Goal: Answer question/provide support: Share knowledge or assist other users

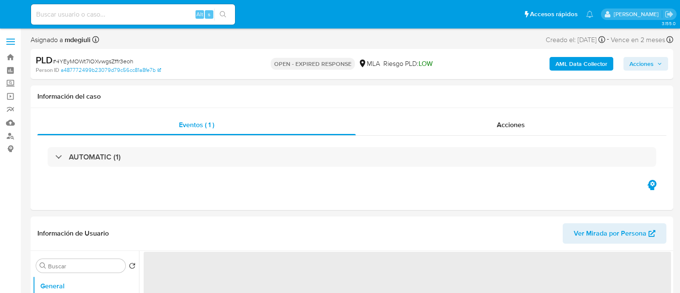
select select "10"
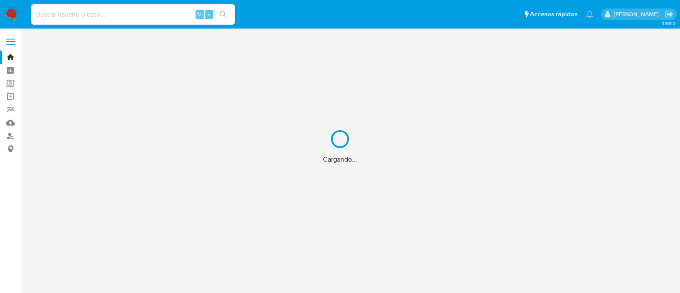
click at [114, 15] on div "Cargando..." at bounding box center [340, 146] width 680 height 293
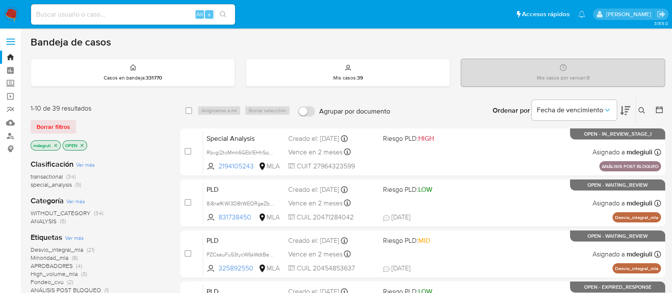
click at [149, 9] on input at bounding box center [133, 14] width 204 height 11
paste input "230560310"
type input "230560310"
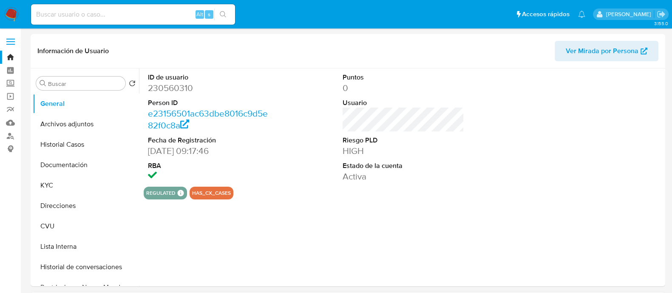
select select "10"
click at [107, 17] on input at bounding box center [133, 14] width 204 height 11
paste input "230560310"
drag, startPoint x: 64, startPoint y: 5, endPoint x: 55, endPoint y: 14, distance: 12.3
click at [63, 6] on div "230560310 Alt s" at bounding box center [133, 14] width 204 height 20
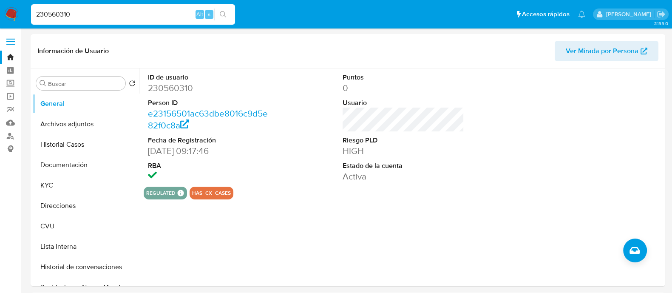
click at [55, 14] on input "230560310" at bounding box center [133, 14] width 204 height 11
click at [71, 159] on button "Documentación" at bounding box center [82, 165] width 99 height 20
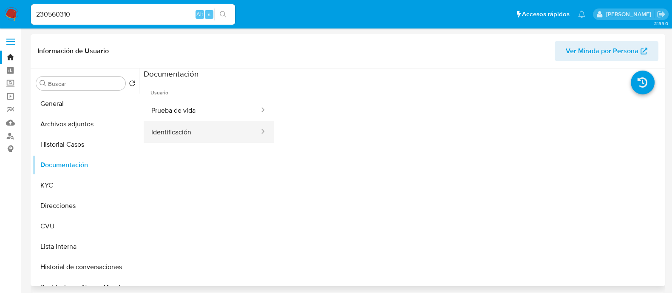
click at [221, 137] on button "Identificación" at bounding box center [202, 132] width 116 height 22
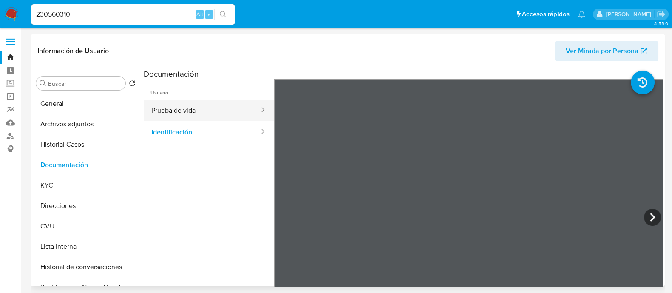
click at [226, 113] on button "Prueba de vida" at bounding box center [202, 110] width 116 height 22
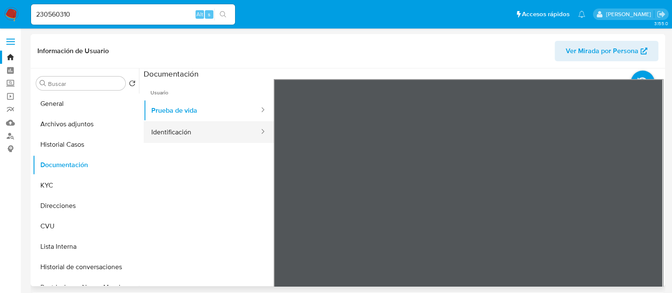
click at [230, 135] on button "Identificación" at bounding box center [202, 132] width 116 height 22
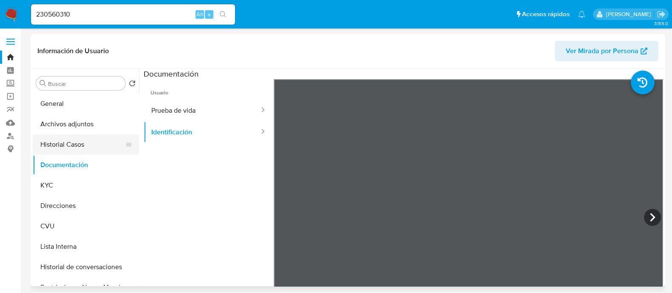
click at [85, 141] on button "Historial Casos" at bounding box center [82, 144] width 99 height 20
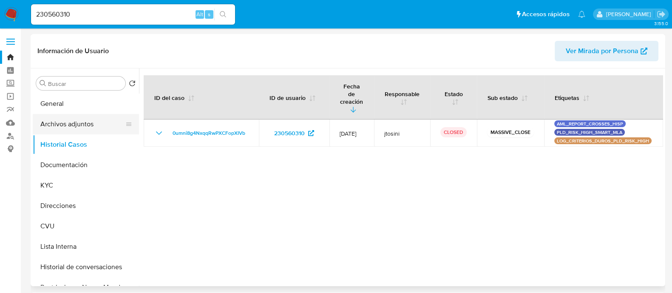
click at [84, 128] on button "Archivos adjuntos" at bounding box center [82, 124] width 99 height 20
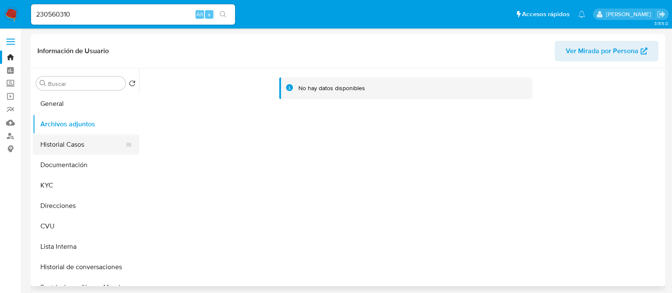
click at [76, 147] on button "Historial Casos" at bounding box center [82, 144] width 99 height 20
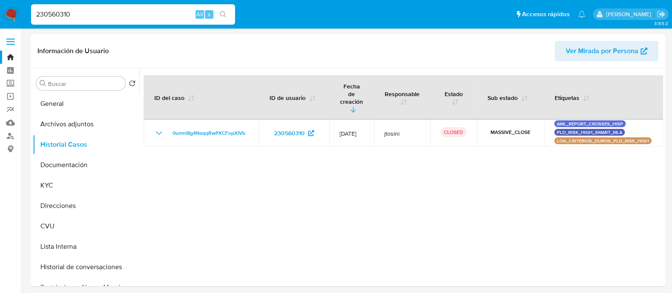
click at [59, 12] on input "230560310" at bounding box center [133, 14] width 204 height 11
paste input "96406374"
type input "296406374"
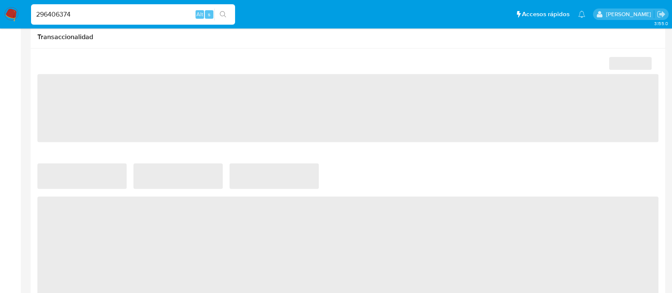
select select "10"
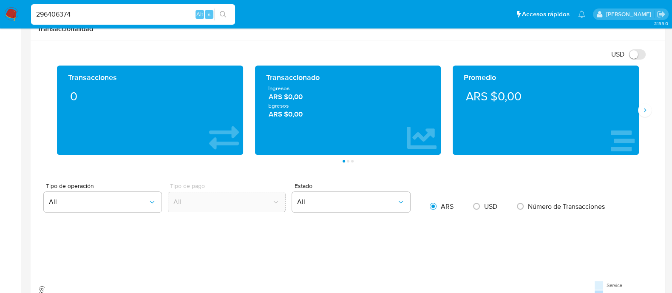
scroll to position [22, 0]
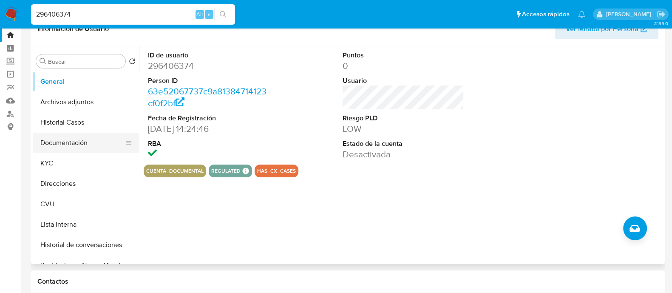
click at [49, 141] on button "Documentación" at bounding box center [82, 143] width 99 height 20
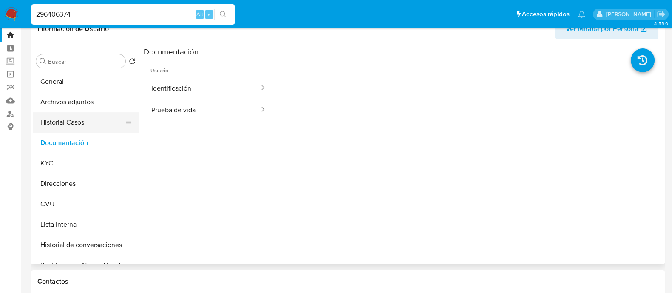
click at [60, 121] on button "Historial Casos" at bounding box center [82, 122] width 99 height 20
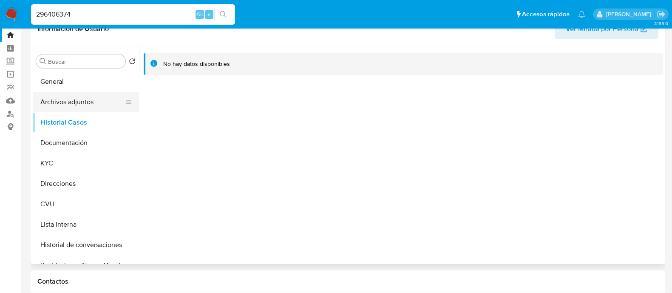
click at [76, 95] on button "Archivos adjuntos" at bounding box center [82, 102] width 99 height 20
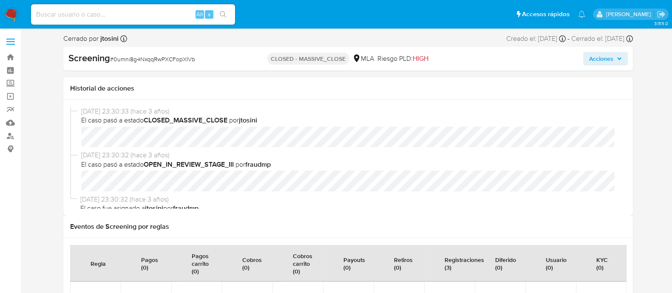
select select "10"
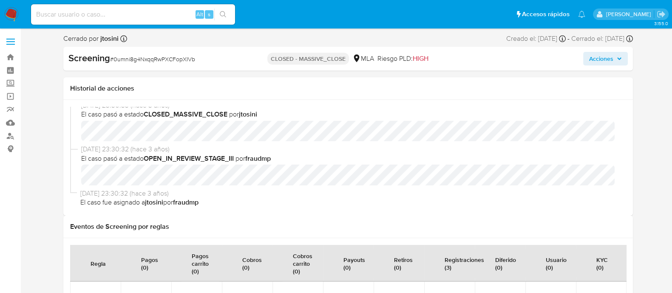
scroll to position [8, 0]
click at [124, 17] on input at bounding box center [133, 14] width 204 height 11
paste input "128953296"
type input "128953296"
click at [223, 12] on icon "search-icon" at bounding box center [223, 14] width 7 height 7
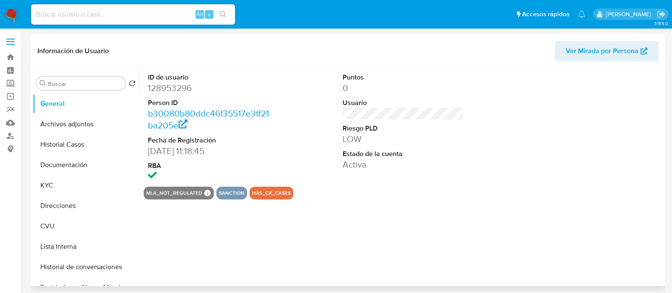
select select "10"
click at [80, 163] on button "Documentación" at bounding box center [82, 165] width 99 height 20
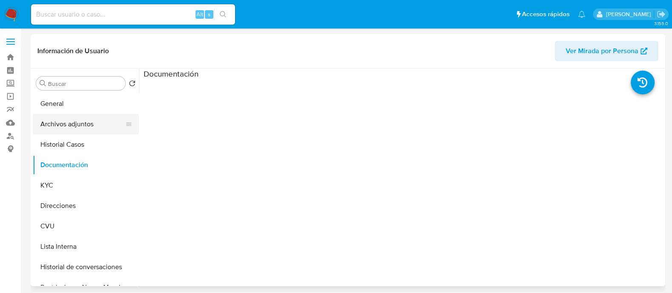
click at [74, 120] on button "Archivos adjuntos" at bounding box center [82, 124] width 99 height 20
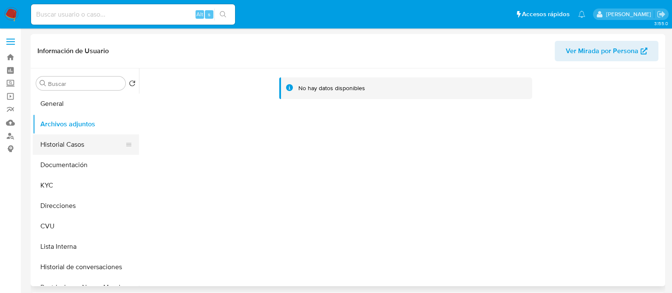
click at [70, 145] on button "Historial Casos" at bounding box center [82, 144] width 99 height 20
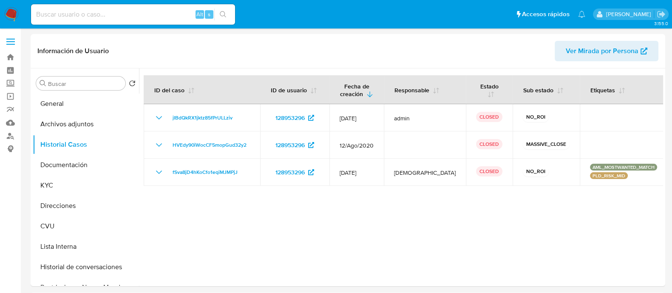
click at [126, 14] on input at bounding box center [133, 14] width 204 height 11
paste input "115190376"
type input "115190376"
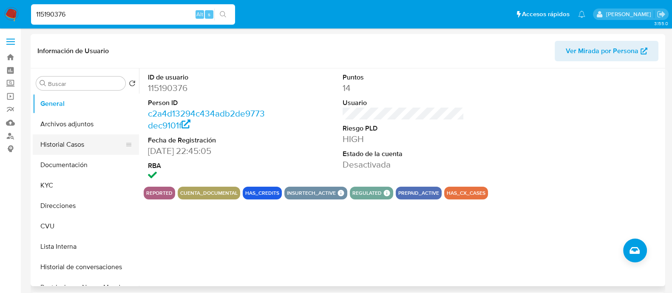
select select "10"
click at [70, 162] on button "Documentación" at bounding box center [82, 165] width 99 height 20
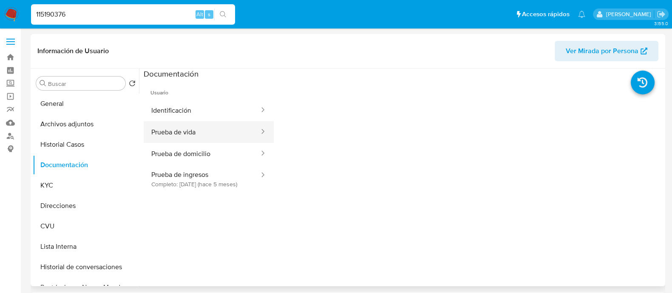
click at [170, 131] on button "Prueba de vida" at bounding box center [202, 132] width 116 height 22
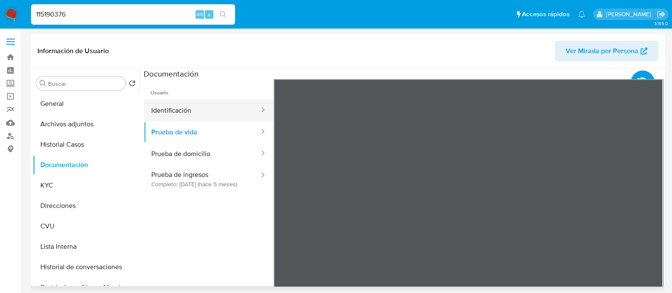
click at [198, 107] on button "Identificación" at bounding box center [202, 110] width 116 height 22
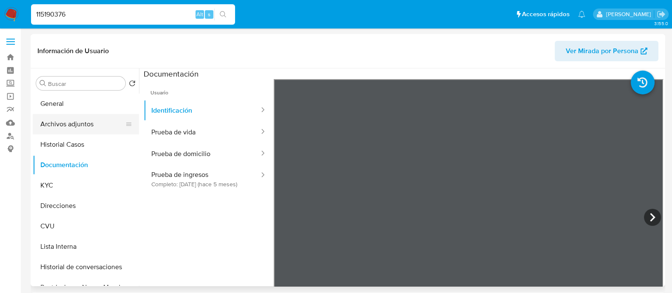
click at [57, 124] on button "Archivos adjuntos" at bounding box center [82, 124] width 99 height 20
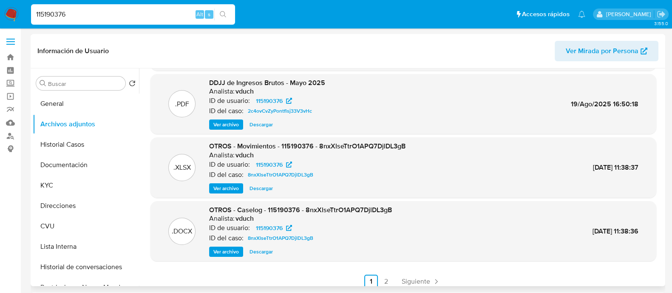
scroll to position [71, 0]
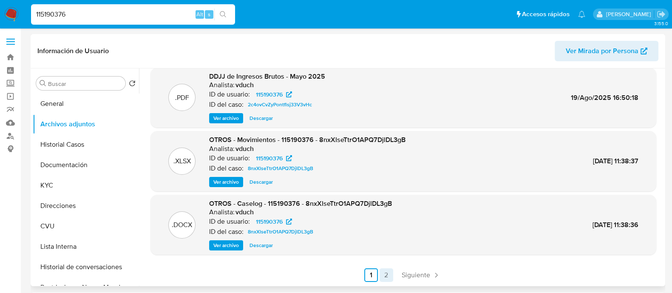
click at [389, 273] on link "2" at bounding box center [386, 275] width 14 height 14
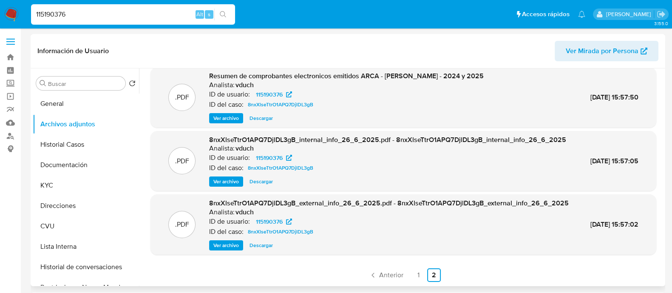
scroll to position [26, 0]
click at [416, 274] on link "1" at bounding box center [419, 275] width 14 height 14
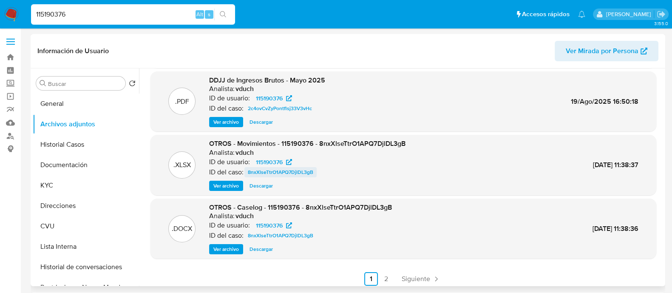
scroll to position [71, 0]
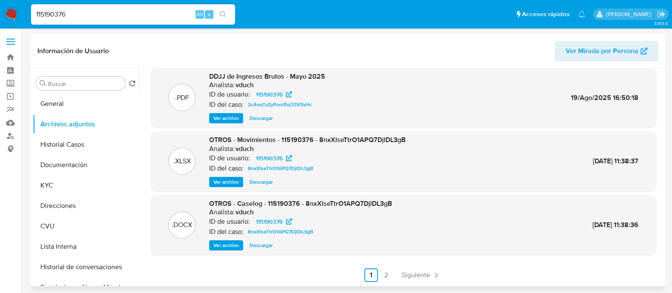
click at [225, 117] on span "Ver archivo" at bounding box center [225, 118] width 25 height 8
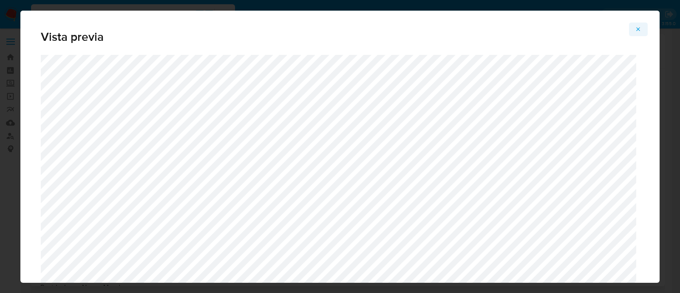
click at [641, 24] on button "Attachment preview" at bounding box center [638, 30] width 19 height 14
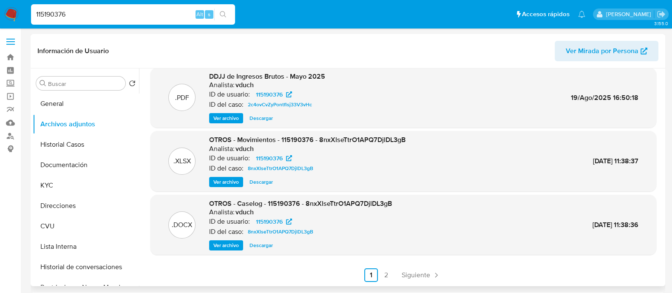
click at [224, 241] on span "Ver archivo" at bounding box center [225, 245] width 25 height 8
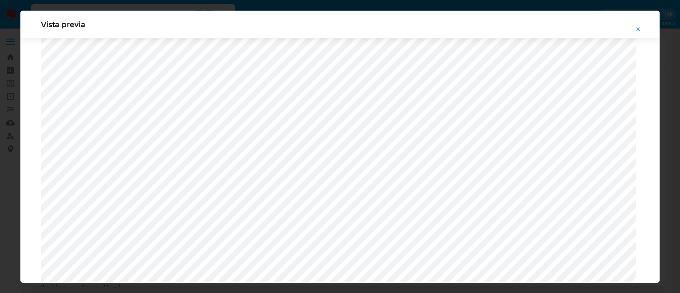
scroll to position [461, 0]
click at [640, 27] on icon "Attachment preview" at bounding box center [638, 29] width 7 height 7
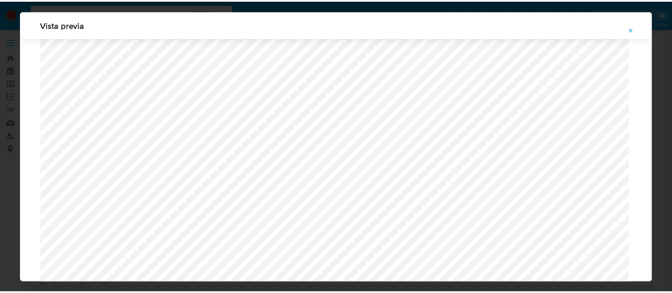
scroll to position [27, 0]
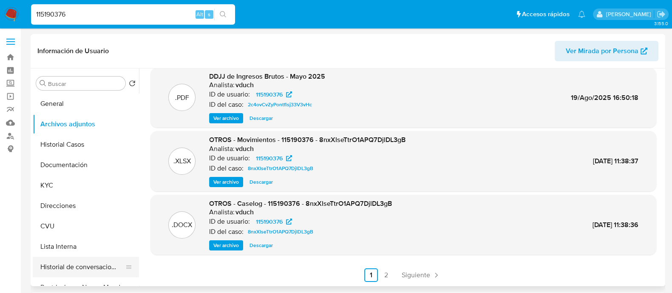
click at [90, 258] on button "Historial de conversaciones" at bounding box center [82, 267] width 99 height 20
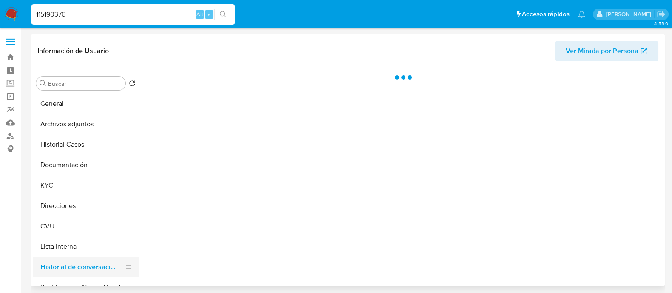
scroll to position [0, 0]
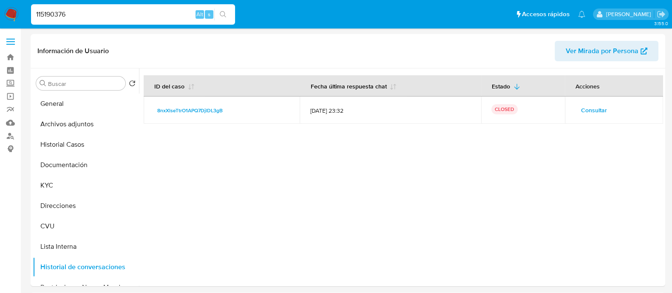
click at [219, 62] on div "Información de Usuario Ver Mirada por Persona" at bounding box center [348, 51] width 634 height 34
click at [53, 122] on button "Archivos adjuntos" at bounding box center [82, 124] width 99 height 20
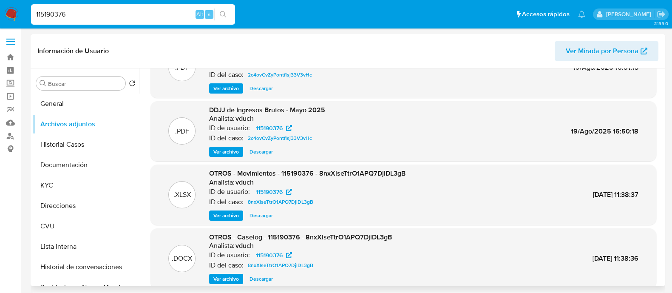
scroll to position [53, 0]
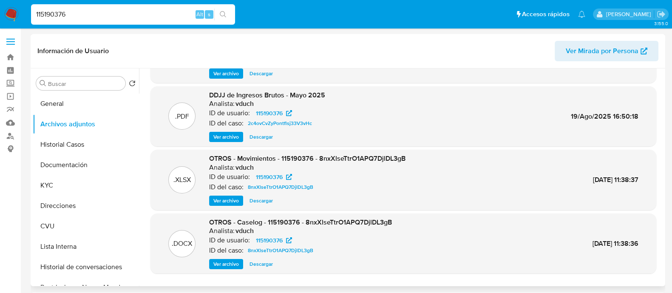
click at [233, 265] on span "Ver archivo" at bounding box center [225, 264] width 25 height 8
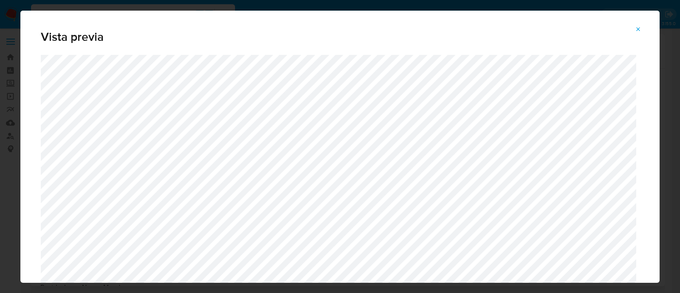
click at [639, 28] on icon "Attachment preview" at bounding box center [638, 29] width 4 height 4
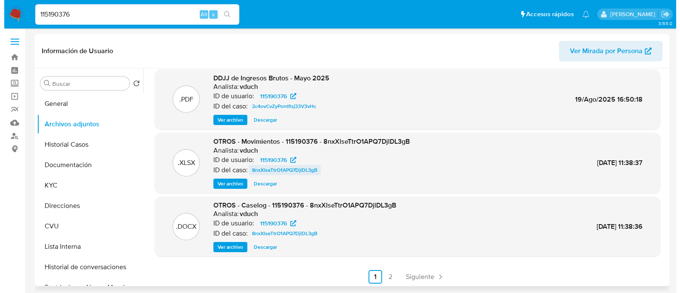
scroll to position [71, 0]
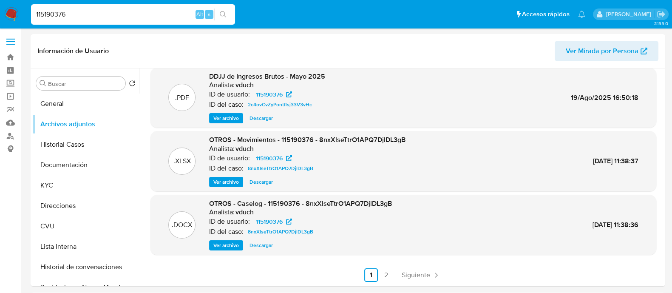
click at [228, 248] on span "Ver archivo" at bounding box center [225, 245] width 25 height 8
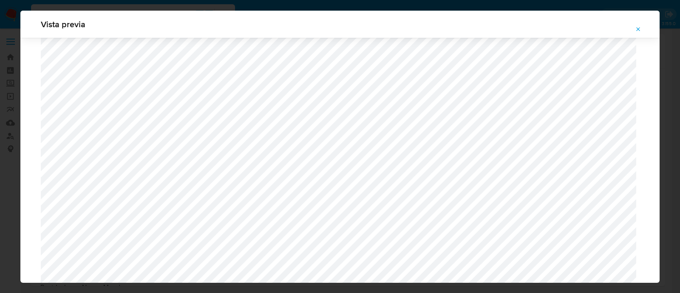
scroll to position [461, 0]
click at [29, 204] on div "Attachment preview" at bounding box center [339, 112] width 639 height 1070
click at [638, 30] on icon "Attachment preview" at bounding box center [638, 29] width 7 height 7
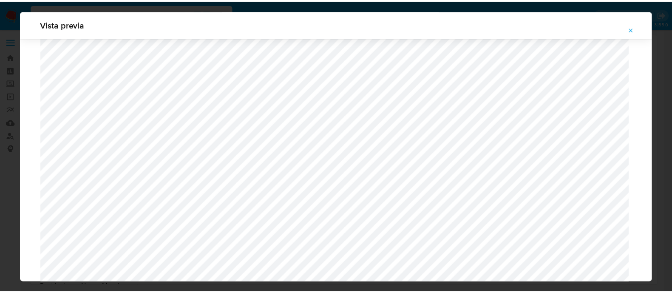
scroll to position [27, 0]
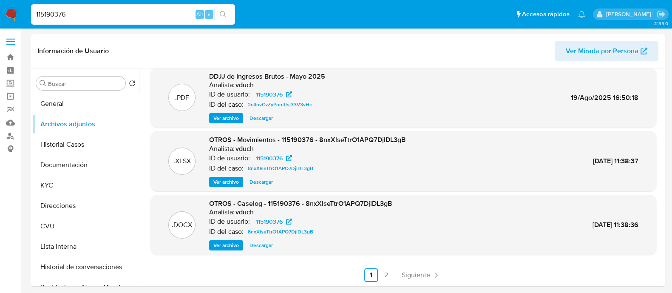
click at [53, 7] on div "115190376 Alt s" at bounding box center [133, 14] width 204 height 20
click at [51, 11] on input "115190376" at bounding box center [133, 14] width 204 height 11
paste input "220242171"
type input "220242171"
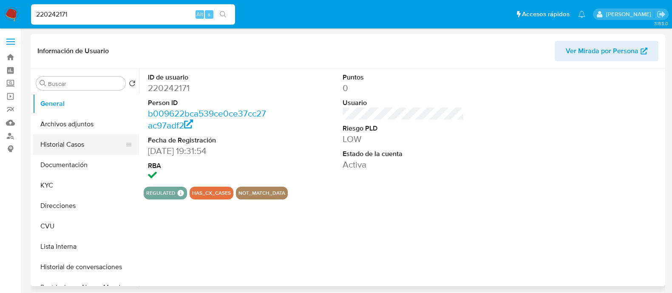
select select "10"
click at [64, 155] on button "Documentación" at bounding box center [82, 165] width 99 height 20
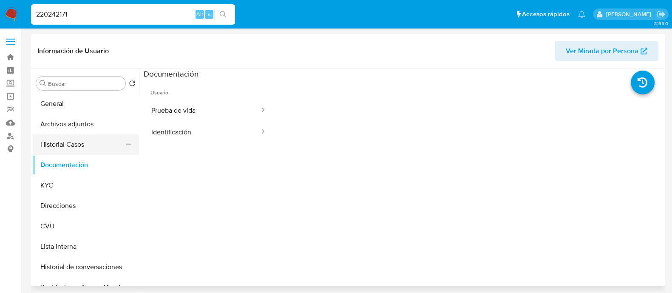
click at [87, 137] on button "Historial Casos" at bounding box center [82, 144] width 99 height 20
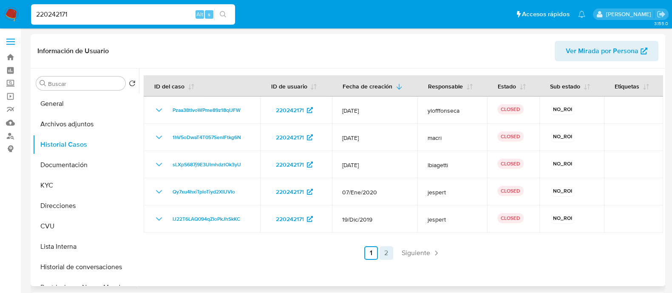
click at [387, 251] on link "2" at bounding box center [386, 253] width 14 height 14
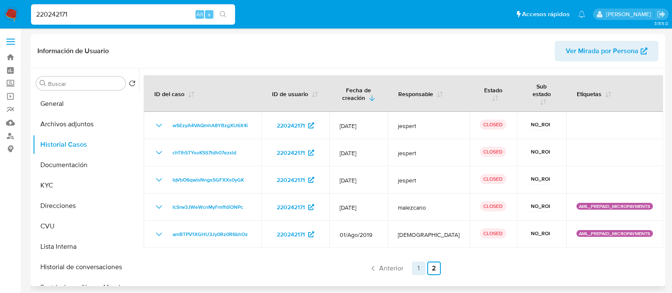
click at [416, 261] on link "1" at bounding box center [419, 268] width 14 height 14
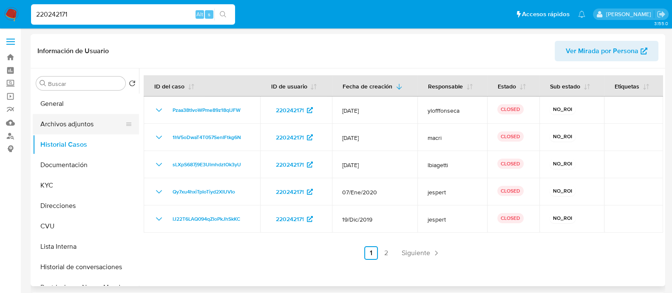
click at [92, 122] on button "Archivos adjuntos" at bounding box center [82, 124] width 99 height 20
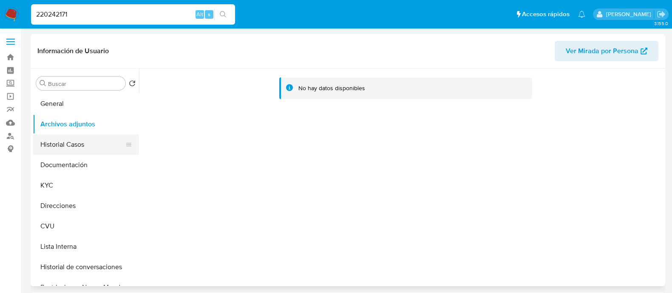
click at [77, 142] on button "Historial Casos" at bounding box center [82, 144] width 99 height 20
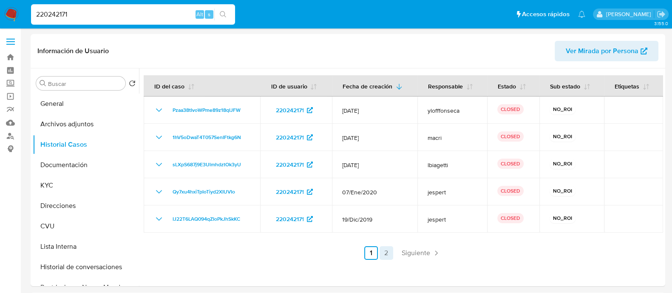
click at [380, 252] on link "2" at bounding box center [386, 253] width 14 height 14
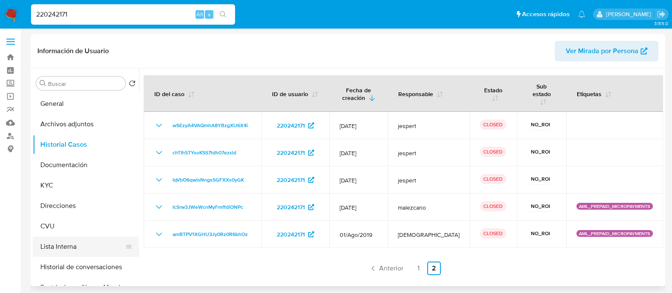
click at [69, 244] on button "Lista Interna" at bounding box center [82, 246] width 99 height 20
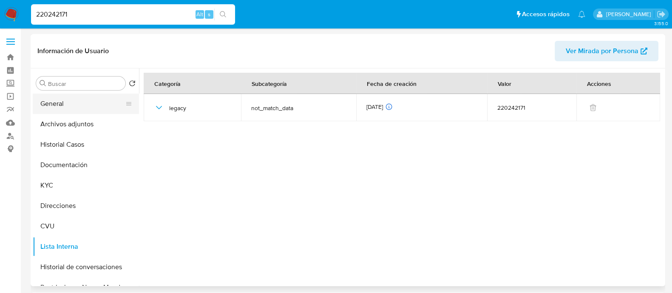
click at [65, 106] on button "General" at bounding box center [82, 103] width 99 height 20
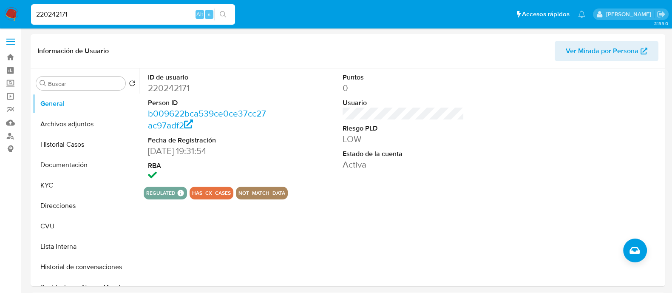
click at [83, 14] on input "220242171" at bounding box center [133, 14] width 204 height 11
paste input "34394396"
type input "234394396"
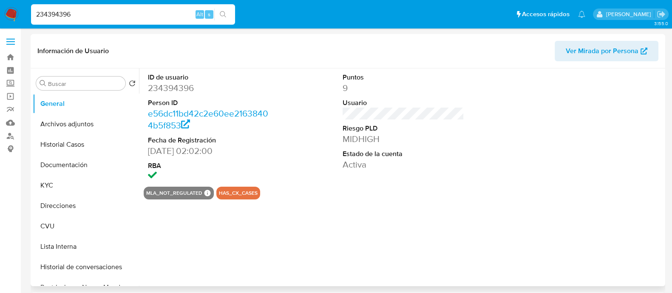
select select "10"
click at [74, 167] on button "Documentación" at bounding box center [82, 165] width 99 height 20
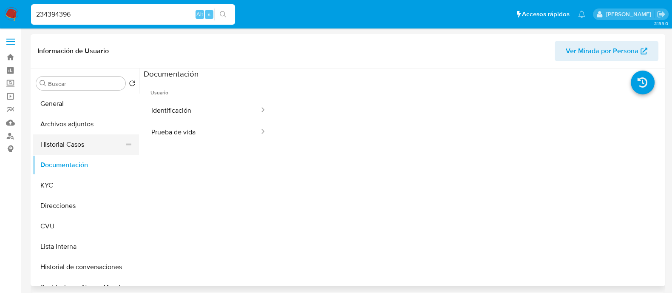
click at [74, 140] on button "Historial Casos" at bounding box center [82, 144] width 99 height 20
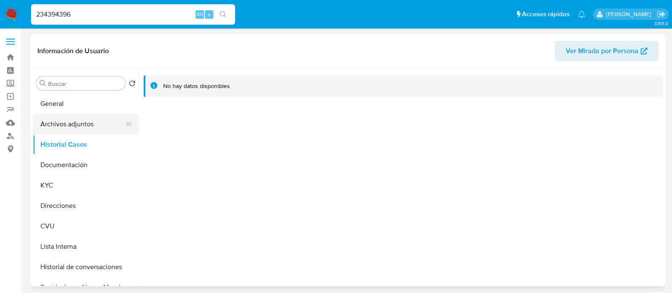
click at [76, 119] on button "Archivos adjuntos" at bounding box center [82, 124] width 99 height 20
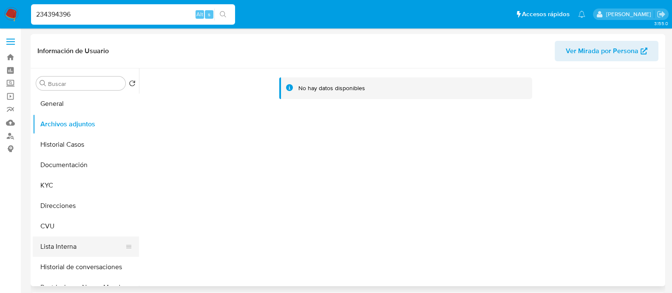
click at [55, 245] on button "Lista Interna" at bounding box center [82, 246] width 99 height 20
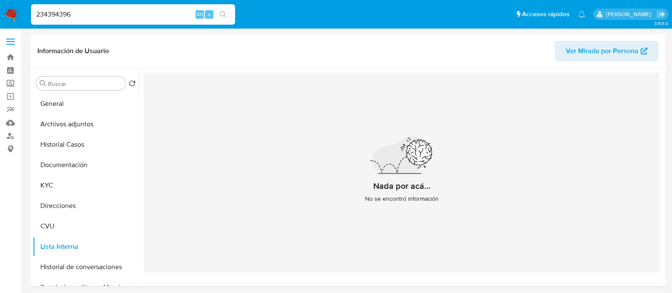
click at [75, 16] on input "234394396" at bounding box center [133, 14] width 204 height 11
paste input "1396021"
type input "139602196"
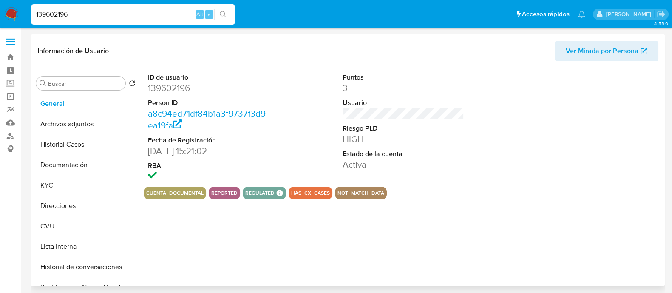
select select "10"
click at [61, 127] on button "Archivos adjuntos" at bounding box center [82, 124] width 99 height 20
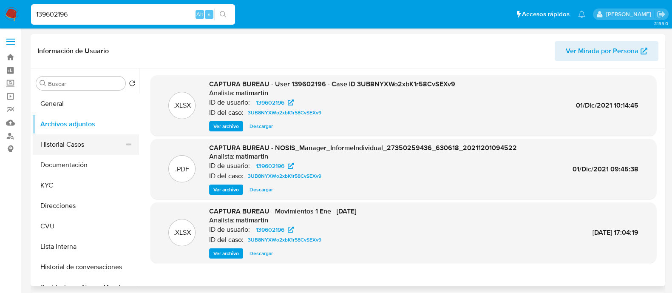
click at [76, 139] on button "Historial Casos" at bounding box center [82, 144] width 99 height 20
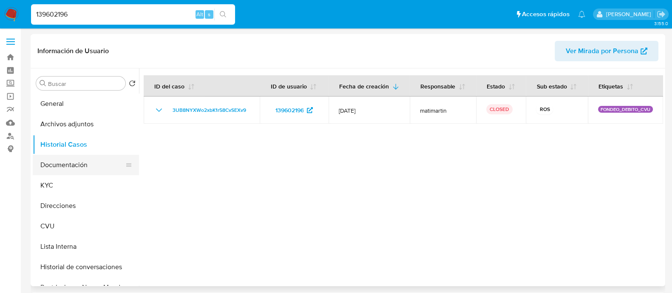
click at [72, 163] on button "Documentación" at bounding box center [82, 165] width 99 height 20
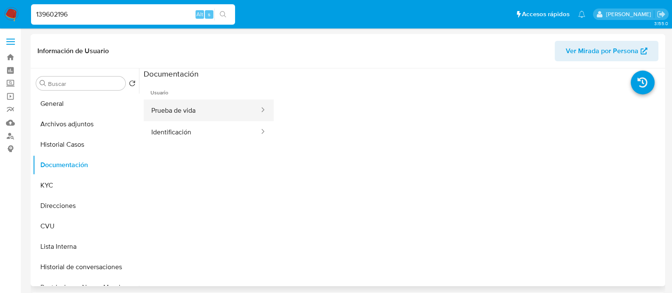
click at [192, 111] on button "Prueba de vida" at bounding box center [202, 110] width 116 height 22
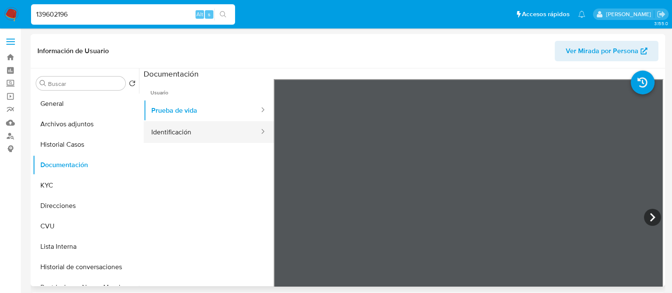
click at [212, 132] on button "Identificación" at bounding box center [202, 132] width 116 height 22
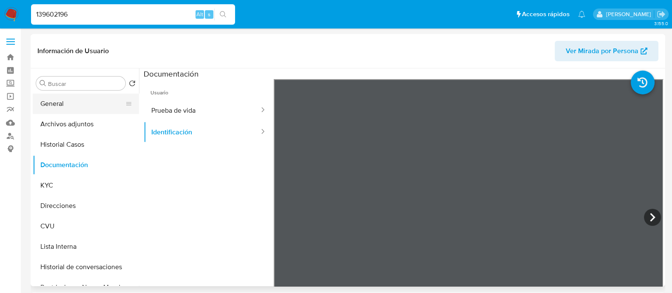
click at [90, 101] on button "General" at bounding box center [82, 103] width 99 height 20
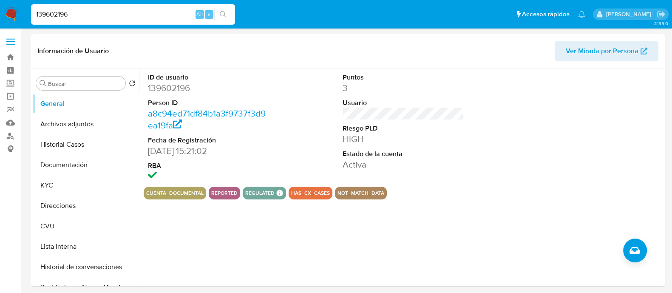
click at [132, 17] on input "139602196" at bounding box center [133, 14] width 204 height 11
click at [132, 19] on input "139602196" at bounding box center [133, 14] width 204 height 11
paste input "6411468"
type input "136411468"
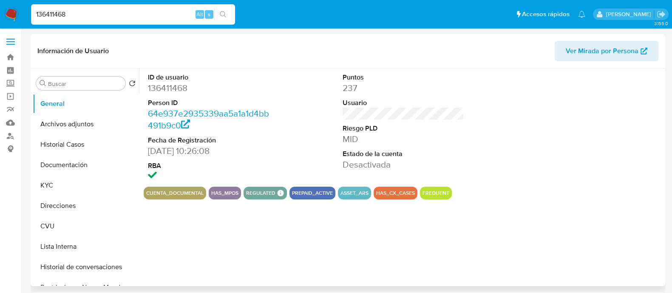
select select "10"
click at [73, 167] on button "Documentación" at bounding box center [82, 165] width 99 height 20
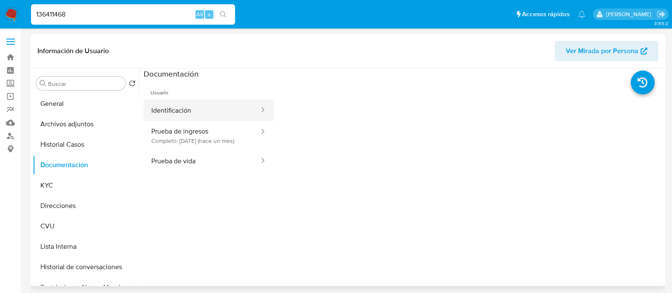
click at [202, 108] on button "Identificación" at bounding box center [202, 110] width 116 height 22
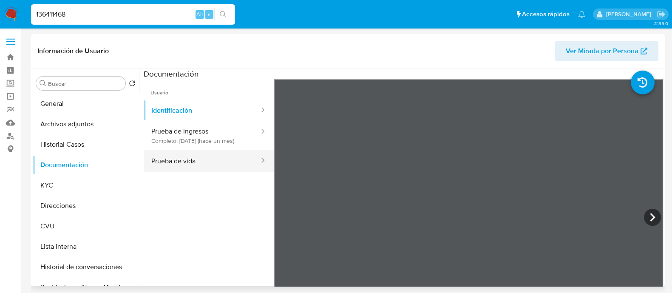
click at [188, 169] on button "Prueba de vida" at bounding box center [202, 161] width 116 height 22
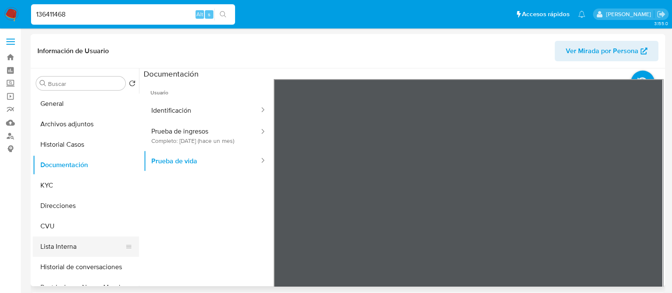
click at [85, 241] on button "Lista Interna" at bounding box center [82, 246] width 99 height 20
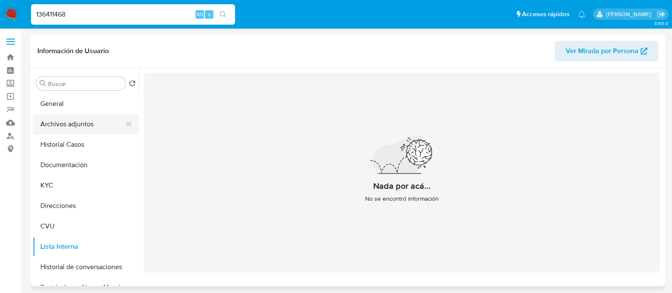
click at [68, 133] on button "Archivos adjuntos" at bounding box center [82, 124] width 99 height 20
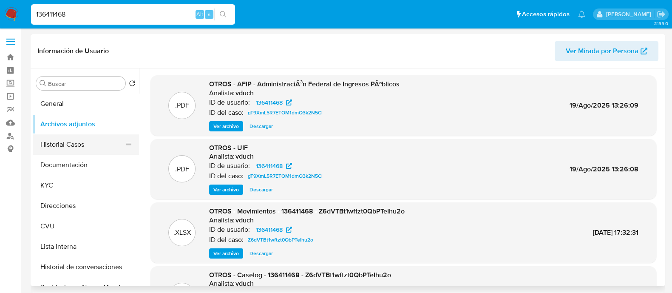
click at [68, 153] on button "Historial Casos" at bounding box center [82, 144] width 99 height 20
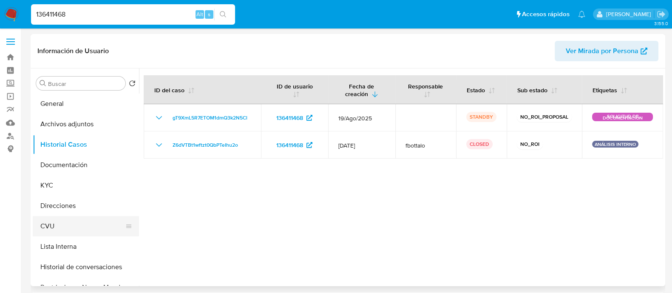
scroll to position [53, 0]
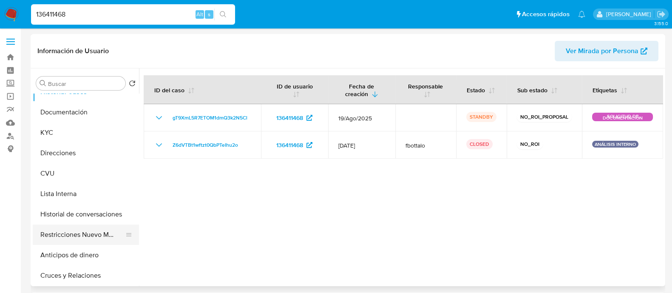
click at [78, 231] on button "Restricciones Nuevo Mundo" at bounding box center [82, 234] width 99 height 20
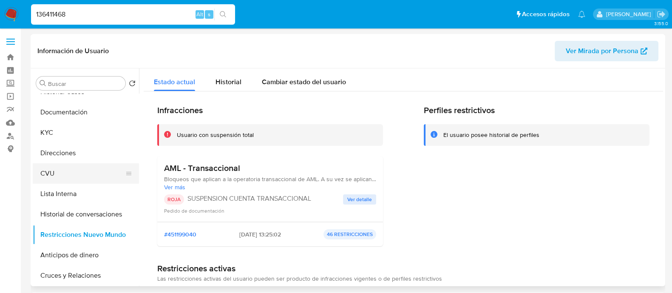
scroll to position [0, 0]
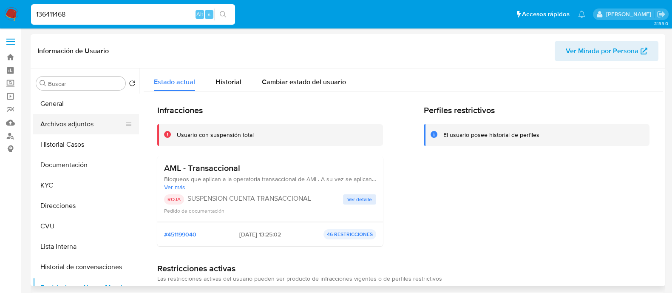
click at [79, 127] on button "Archivos adjuntos" at bounding box center [82, 124] width 99 height 20
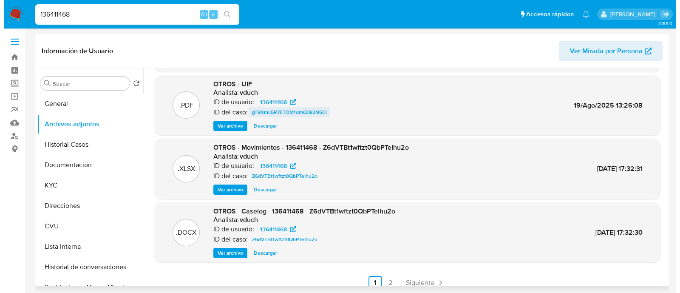
scroll to position [71, 0]
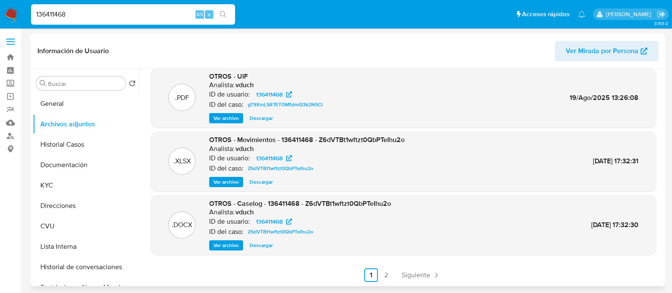
click at [222, 248] on span "Ver archivo" at bounding box center [225, 245] width 25 height 8
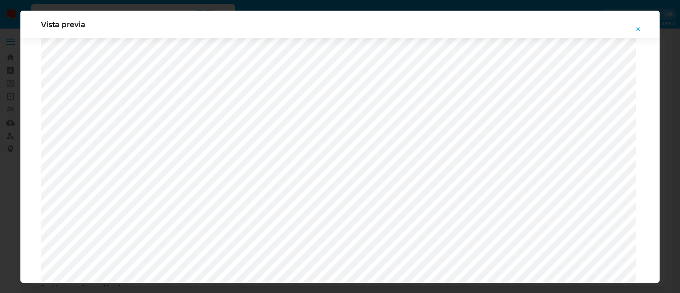
scroll to position [779, 0]
click at [630, 29] on button "Attachment preview" at bounding box center [638, 30] width 19 height 14
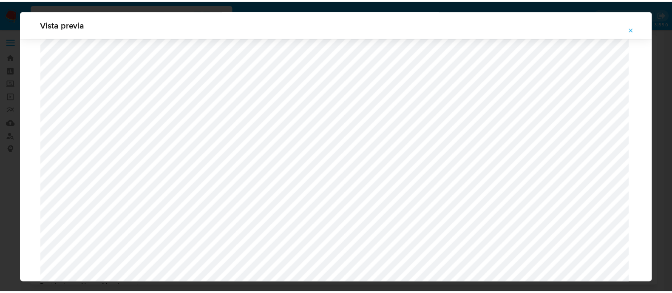
scroll to position [27, 0]
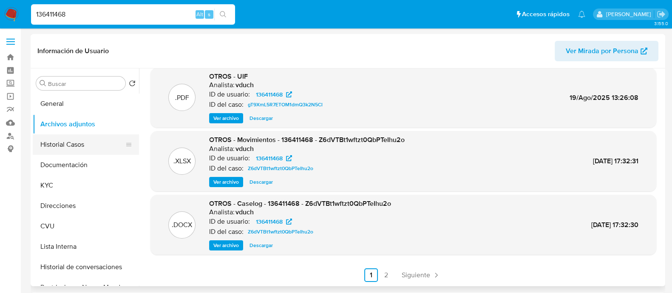
click at [89, 145] on button "Historial Casos" at bounding box center [82, 144] width 99 height 20
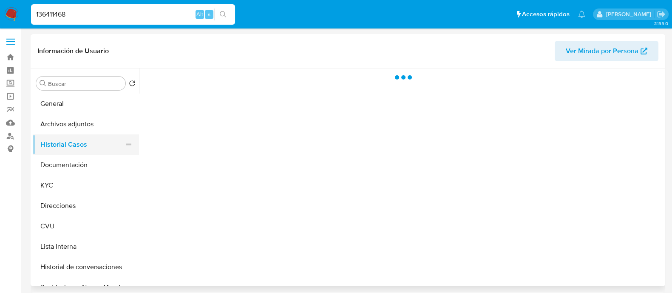
scroll to position [0, 0]
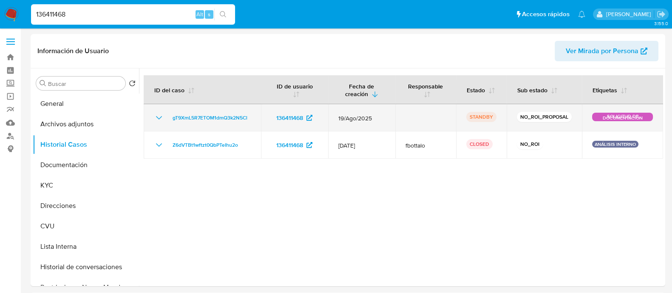
click at [527, 116] on p "NO_ROI_PROPOSAL" at bounding box center [544, 117] width 55 height 10
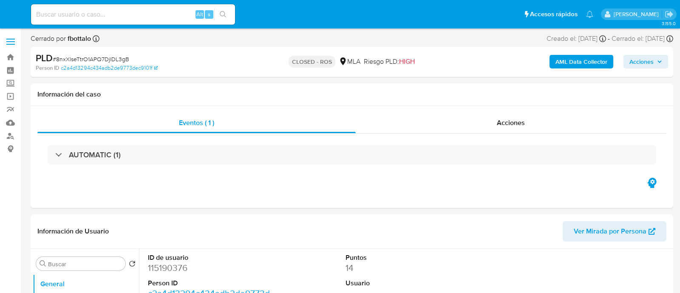
select select "10"
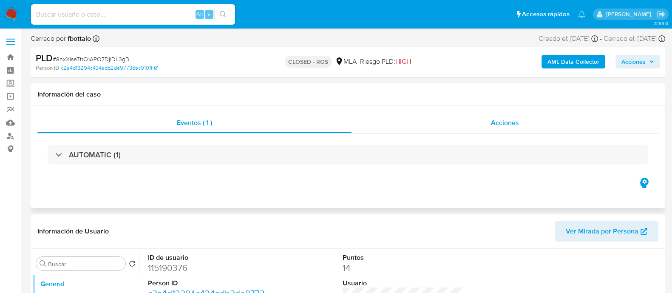
select select "10"
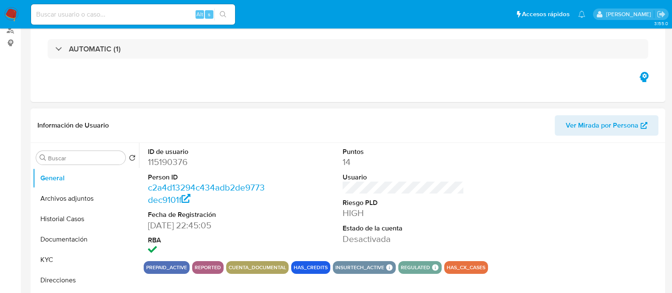
scroll to position [266, 0]
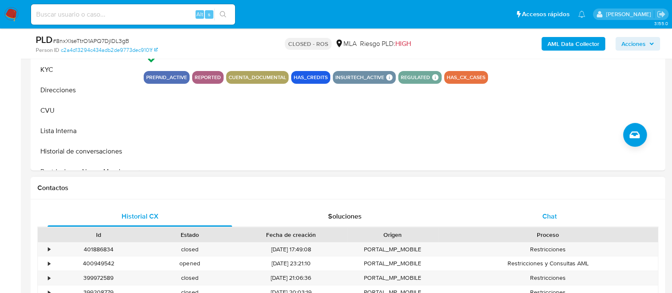
click at [509, 215] on div "Chat" at bounding box center [549, 216] width 184 height 20
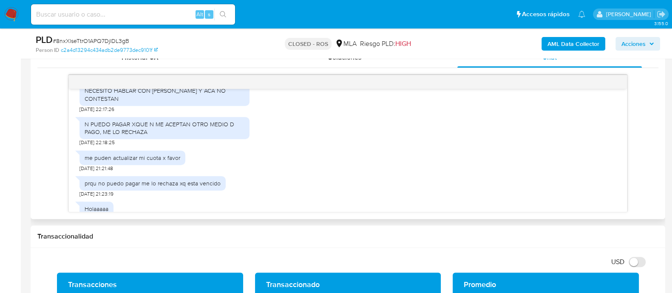
scroll to position [773, 0]
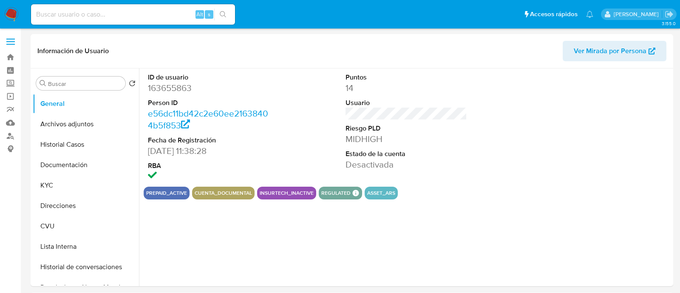
select select "10"
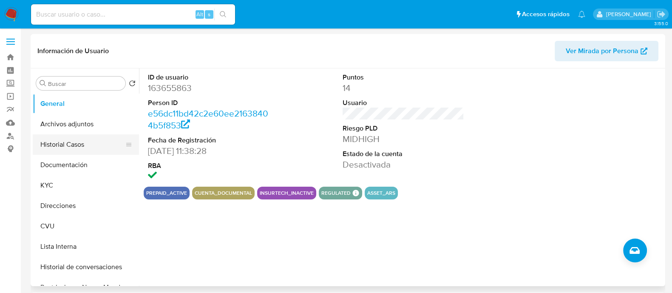
click at [62, 139] on button "Historial Casos" at bounding box center [82, 144] width 99 height 20
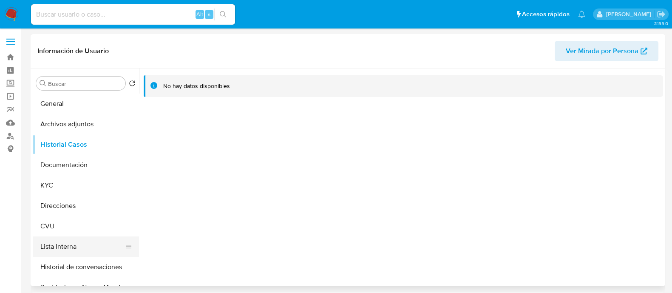
click at [55, 237] on button "Lista Interna" at bounding box center [82, 246] width 99 height 20
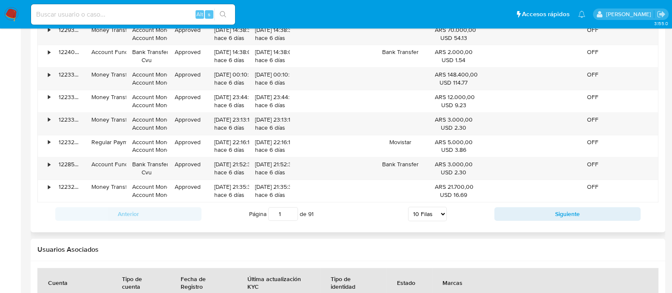
scroll to position [1054, 0]
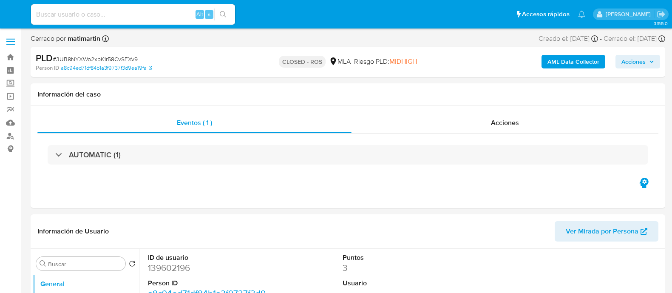
select select "10"
click at [473, 125] on div "Acciones" at bounding box center [504, 123] width 307 height 20
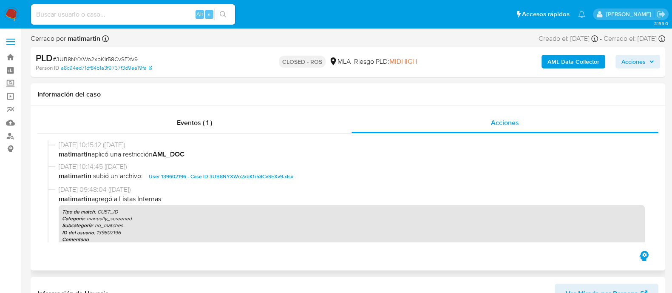
scroll to position [371, 0]
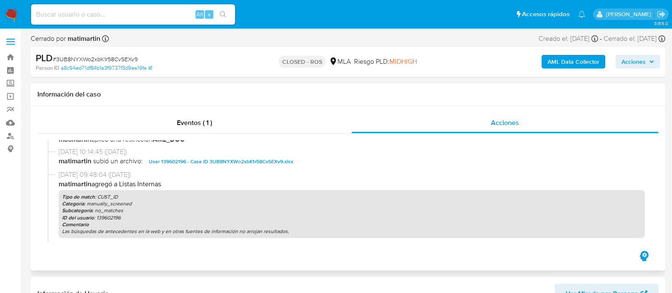
click at [244, 160] on span "User 139602196 - Case ID 3UB8NYXWo2xbK1r58CvSEXv9.xlsx" at bounding box center [221, 161] width 144 height 10
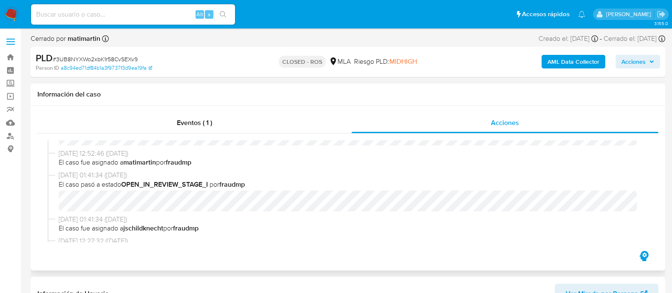
scroll to position [613, 0]
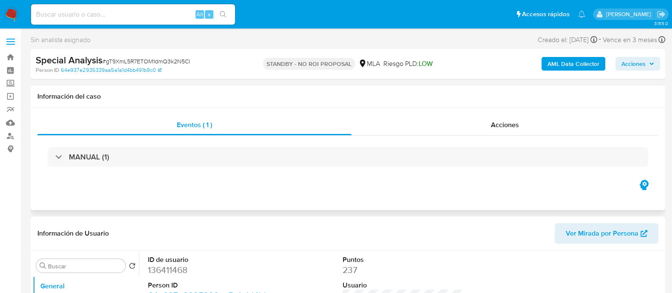
select select "10"
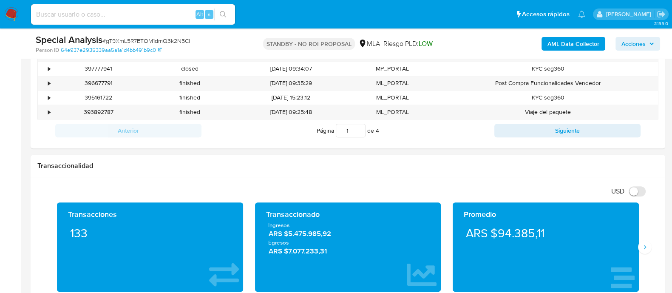
scroll to position [478, 0]
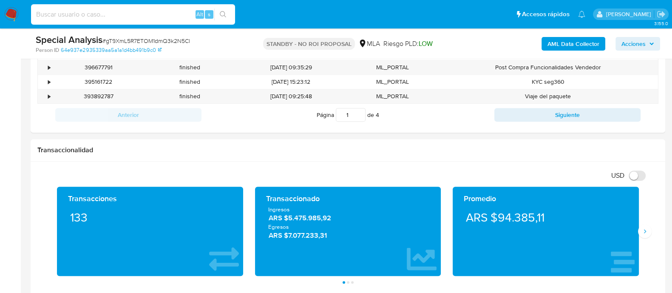
click at [111, 11] on input at bounding box center [133, 14] width 204 height 11
paste input "537193485"
type input "537193485"
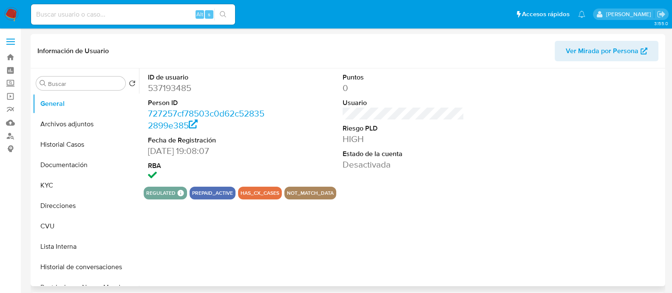
select select "10"
click at [46, 126] on button "Archivos adjuntos" at bounding box center [82, 124] width 99 height 20
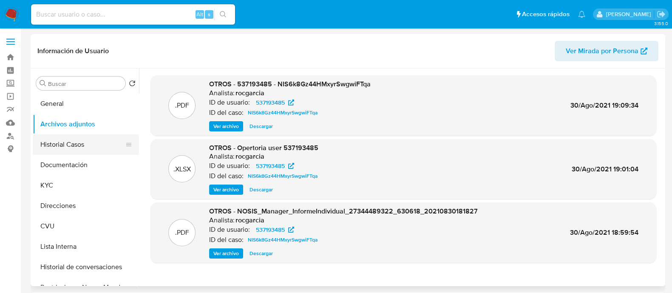
click at [57, 143] on button "Historial Casos" at bounding box center [82, 144] width 99 height 20
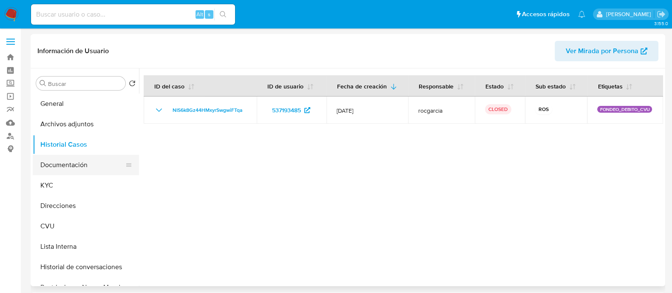
click at [70, 163] on button "Documentación" at bounding box center [82, 165] width 99 height 20
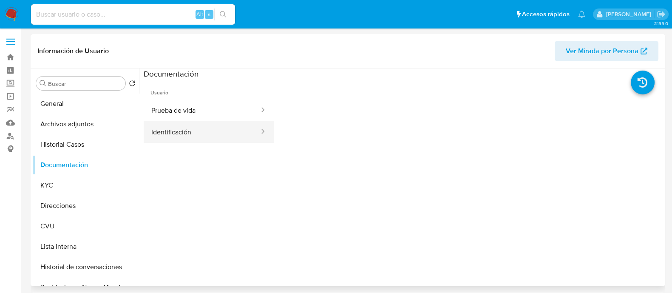
click at [151, 127] on button "Identificación" at bounding box center [202, 132] width 116 height 22
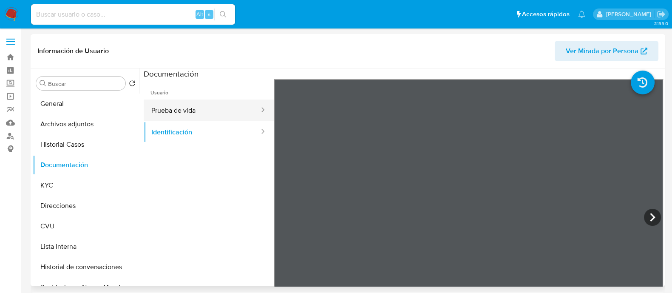
click at [221, 111] on button "Prueba de vida" at bounding box center [202, 110] width 116 height 22
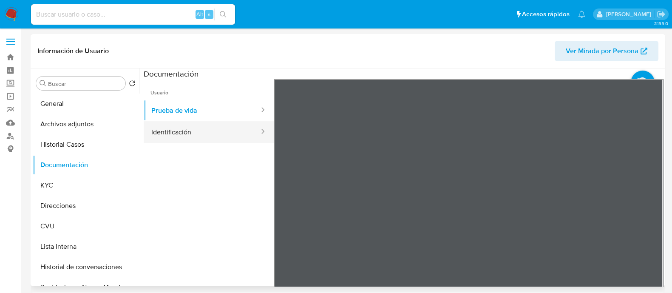
click at [158, 137] on button "Identificación" at bounding box center [202, 132] width 116 height 22
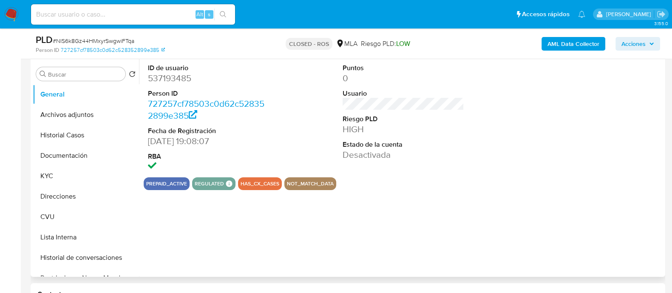
select select "10"
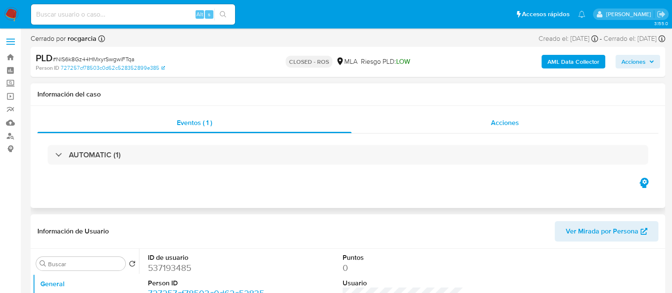
click at [483, 127] on div "Acciones" at bounding box center [504, 123] width 307 height 20
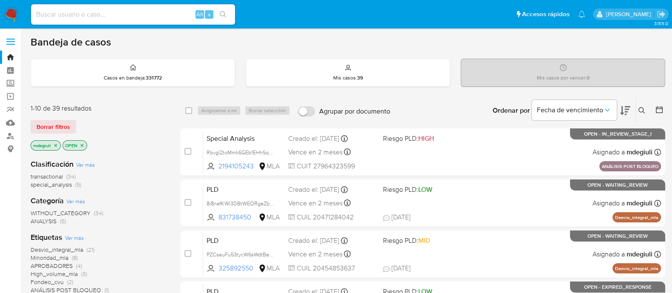
click at [65, 14] on input at bounding box center [133, 14] width 204 height 11
paste input "136411468"
type input "136411468"
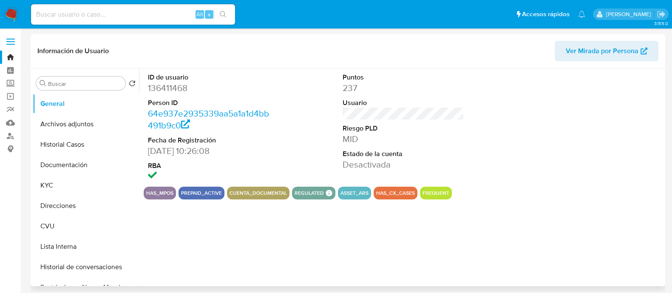
select select "10"
click at [636, 243] on button "Crear caso manual" at bounding box center [635, 250] width 24 height 24
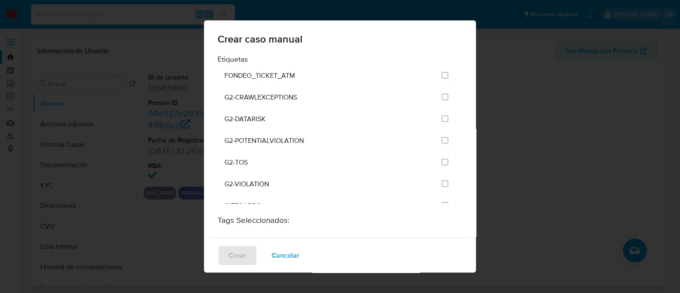
scroll to position [1668, 0]
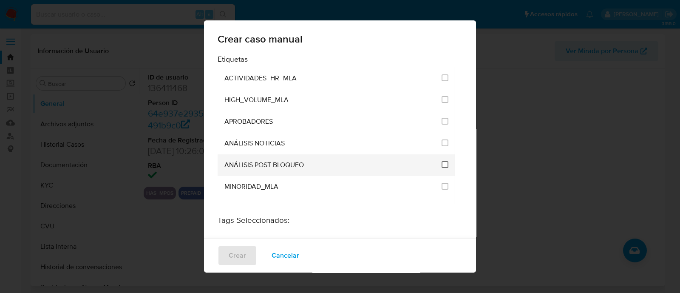
click at [441, 161] on input "3249" at bounding box center [444, 164] width 7 height 7
checkbox input "true"
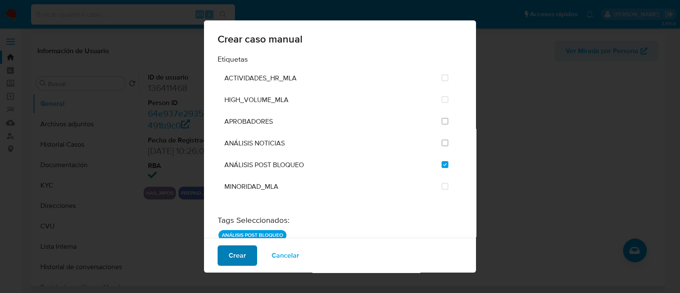
click at [232, 255] on span "Crear" at bounding box center [237, 255] width 17 height 19
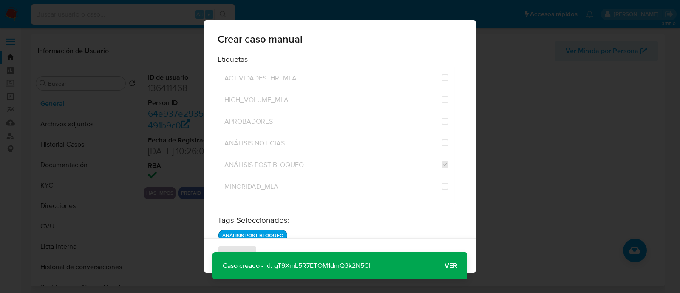
click at [446, 266] on span "Ver" at bounding box center [450, 266] width 13 height 0
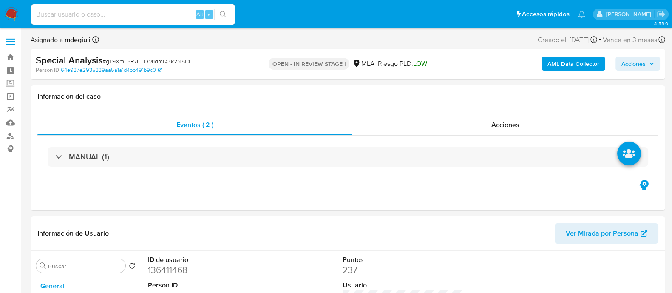
select select "10"
click at [140, 59] on span "# gT9XmL5R7ETOM1dmQ3k2N5Cl" at bounding box center [146, 61] width 88 height 8
copy span "gT9XmL5R7ETOM1dmQ3k2N5Cl"
click at [180, 59] on span "# gT9XmL5R7ETOM1dmQ3k2N5Cl" at bounding box center [146, 61] width 88 height 8
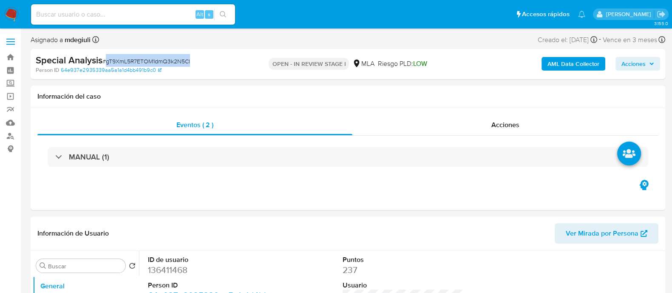
click at [180, 59] on span "# gT9XmL5R7ETOM1dmQ3k2N5Cl" at bounding box center [146, 61] width 88 height 8
copy span "gT9XmL5R7ETOM1dmQ3k2N5Cl"
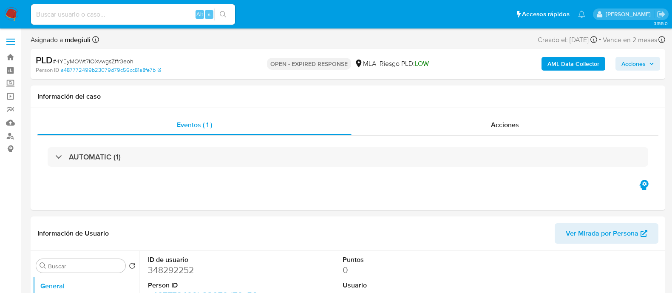
select select "10"
click at [97, 18] on input at bounding box center [133, 14] width 204 height 11
paste input "gklNkCWkBJ2QzoVRP1afrz4Q"
type input "gklNkCWkBJ2QzoVRP1afrz4Q"
click at [226, 9] on button "search-icon" at bounding box center [222, 14] width 17 height 12
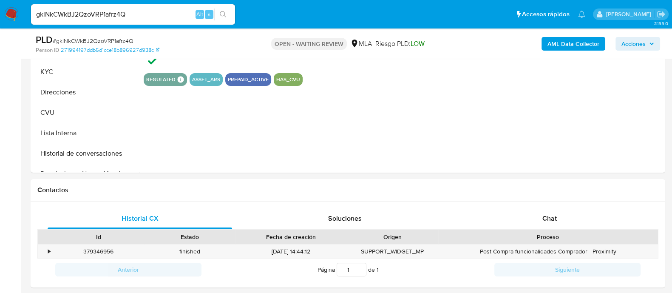
select select "10"
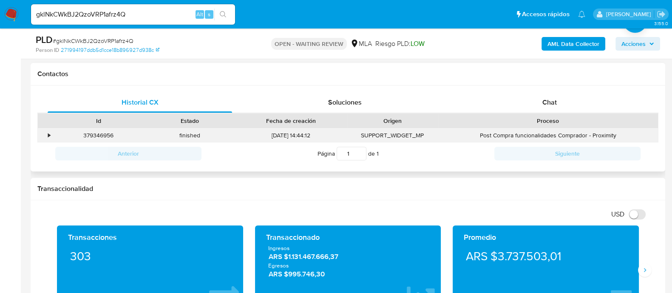
scroll to position [371, 0]
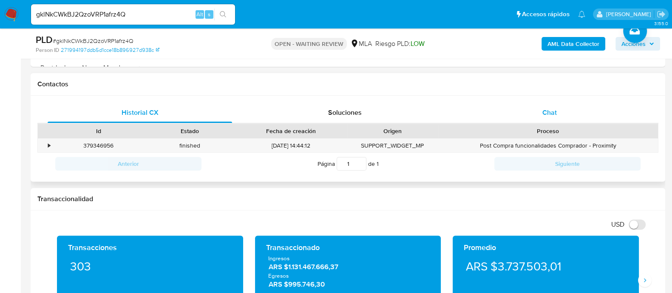
click at [528, 116] on div "Chat" at bounding box center [549, 112] width 184 height 20
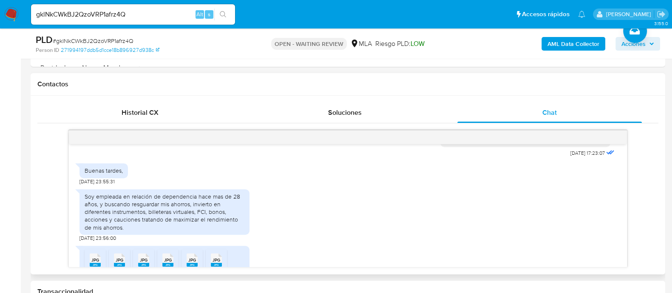
scroll to position [471, 0]
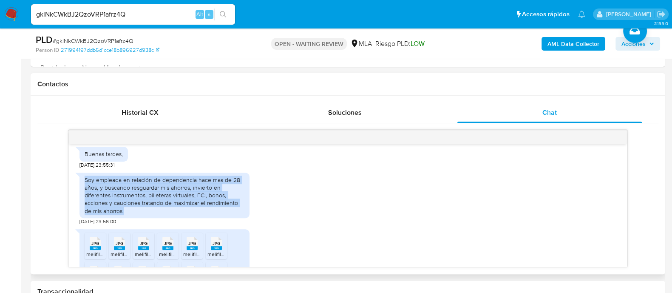
drag, startPoint x: 86, startPoint y: 191, endPoint x: 126, endPoint y: 222, distance: 50.6
click at [126, 215] on div "Soy empleada en relación de dependencia hace mas de 28 años, y buscando resguar…" at bounding box center [165, 195] width 160 height 39
copy div "Soy empleada en relación de dependencia hace mas de 28 años, y buscando resguar…"
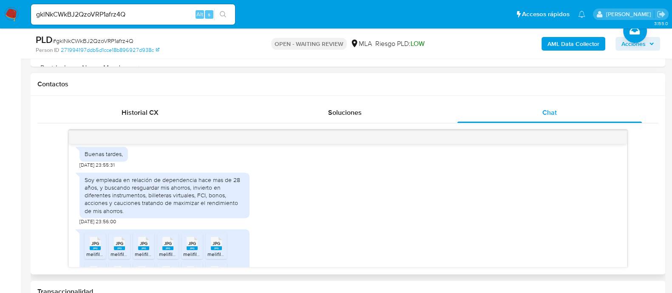
click at [13, 18] on img at bounding box center [11, 14] width 14 height 14
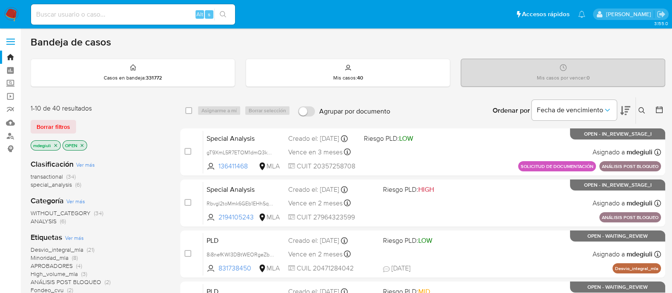
click at [110, 15] on input at bounding box center [133, 14] width 204 height 11
paste input "CMeU1KcqHxNq1PeMwezIGVlA"
type input "CMeU1KcqHxNq1PeMwezIGVlA"
click at [225, 11] on icon "search-icon" at bounding box center [223, 14] width 7 height 7
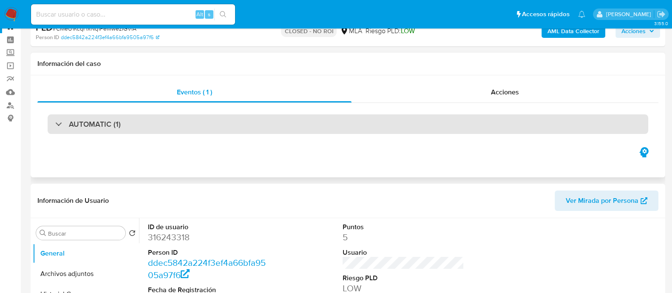
select select "10"
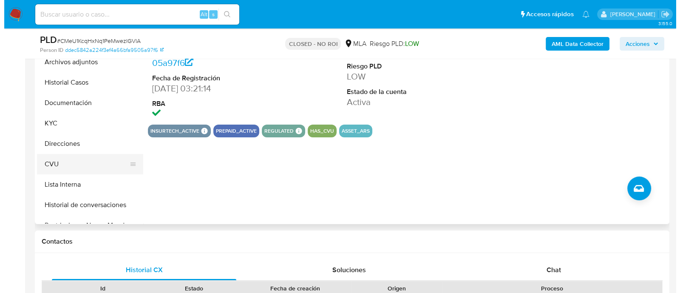
scroll to position [159, 0]
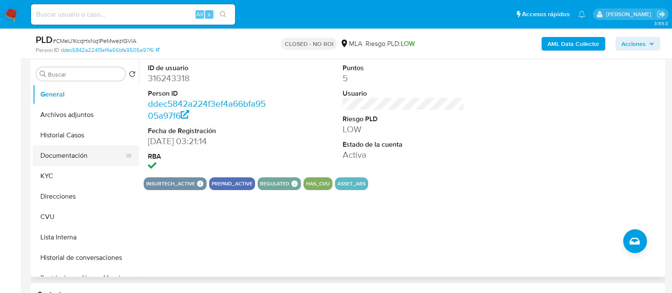
click at [83, 151] on button "Documentación" at bounding box center [82, 155] width 99 height 20
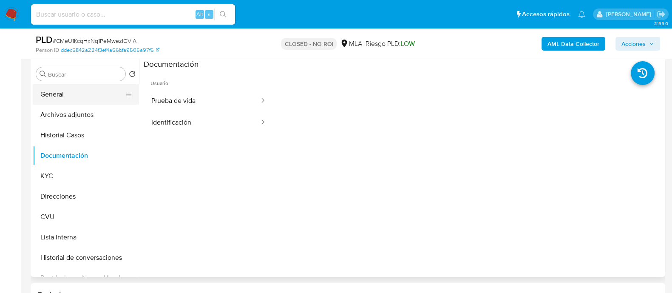
click at [79, 103] on button "General" at bounding box center [82, 94] width 99 height 20
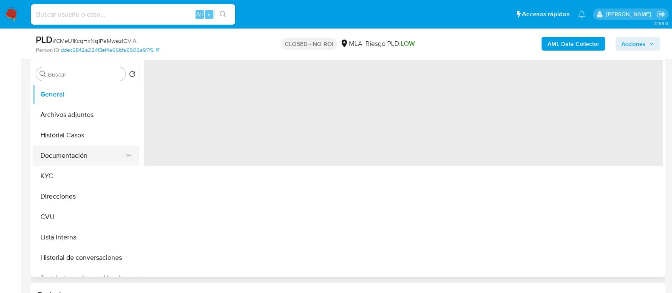
click at [73, 152] on button "Documentación" at bounding box center [82, 155] width 99 height 20
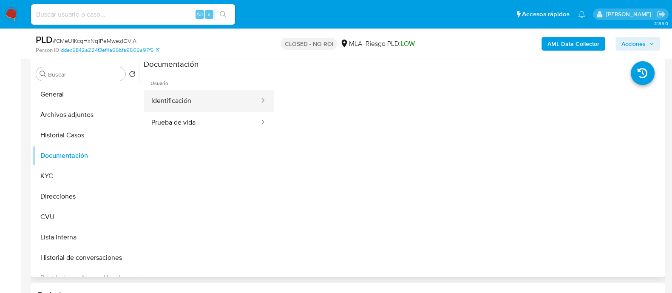
click at [180, 107] on button "Identificación" at bounding box center [202, 101] width 116 height 22
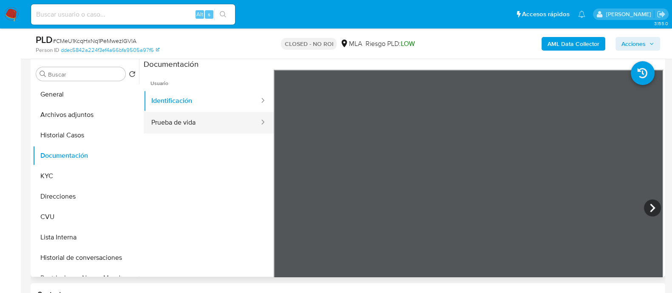
click at [237, 122] on button "Prueba de vida" at bounding box center [202, 123] width 116 height 22
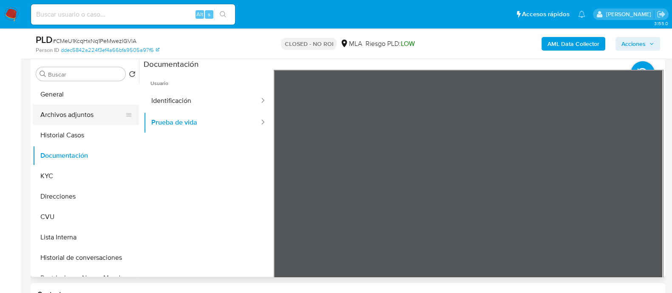
click at [88, 116] on button "Archivos adjuntos" at bounding box center [82, 115] width 99 height 20
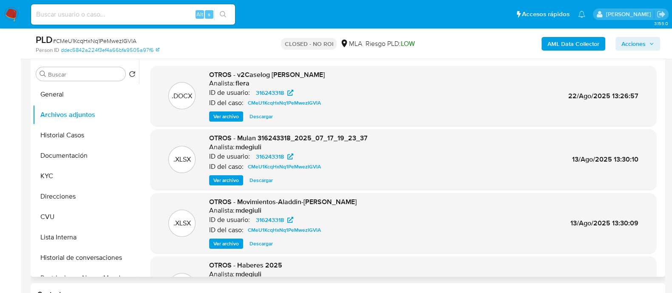
click at [230, 118] on span "Ver archivo" at bounding box center [225, 116] width 25 height 8
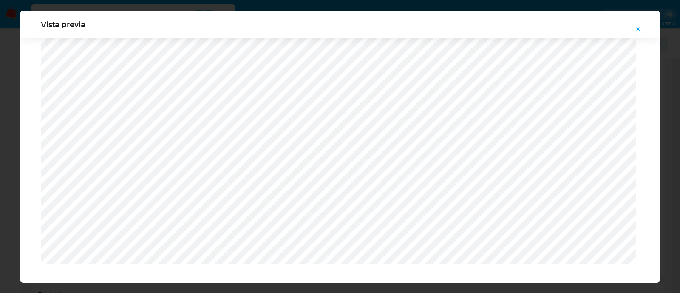
scroll to position [738, 0]
click at [0, 146] on div "Vista previa" at bounding box center [340, 146] width 680 height 293
click at [639, 26] on icon "Attachment preview" at bounding box center [638, 29] width 7 height 7
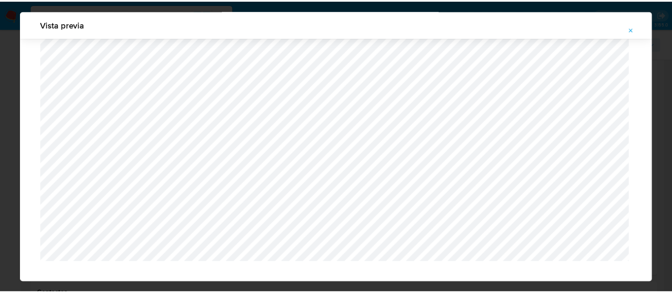
scroll to position [27, 0]
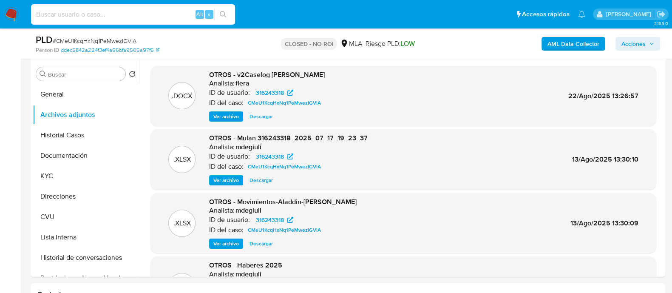
click at [120, 9] on input at bounding box center [133, 14] width 204 height 11
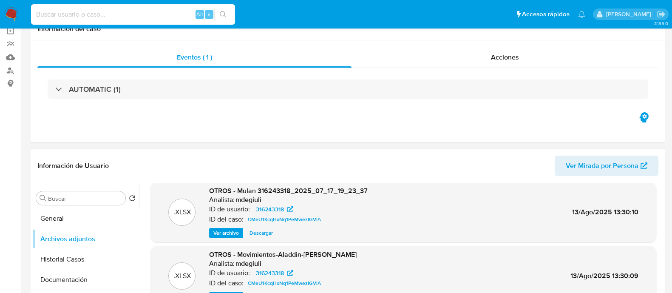
scroll to position [0, 0]
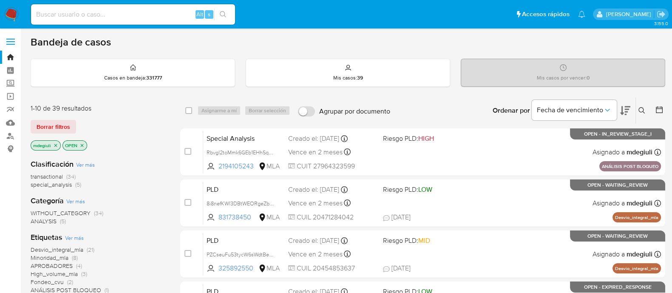
click at [642, 111] on icon at bounding box center [641, 110] width 7 height 7
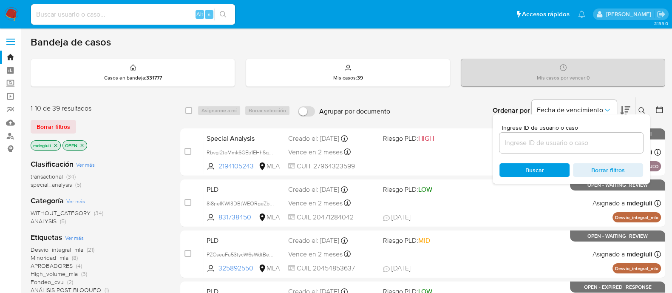
click at [541, 147] on div at bounding box center [571, 143] width 144 height 20
click at [542, 139] on input at bounding box center [571, 142] width 144 height 11
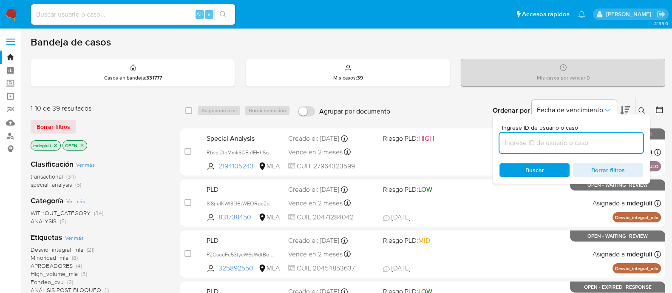
paste input "gklNkCWkBJ2QzoVRP1afrz4Q"
type input "gklNkCWkBJ2QzoVRP1afrz4Q"
click at [529, 170] on span "Buscar" at bounding box center [534, 170] width 19 height 14
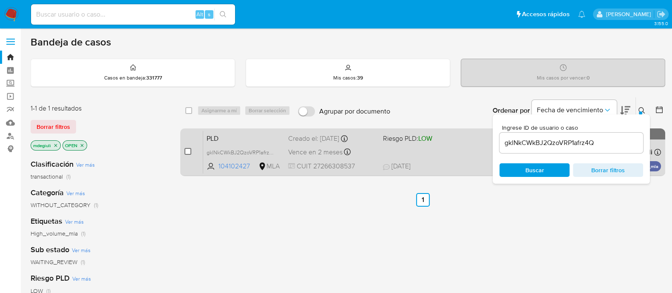
click at [189, 148] on input "checkbox" at bounding box center [187, 151] width 7 height 7
checkbox input "true"
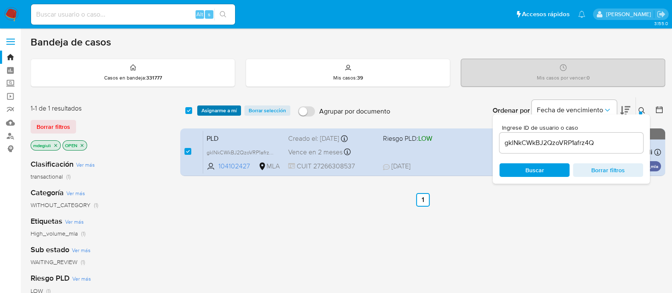
click at [219, 106] on span "Asignarme a mí" at bounding box center [218, 110] width 35 height 8
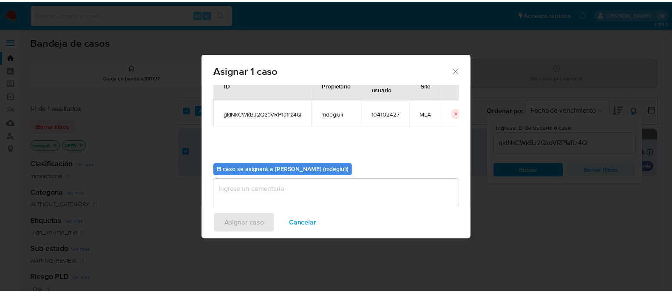
scroll to position [44, 0]
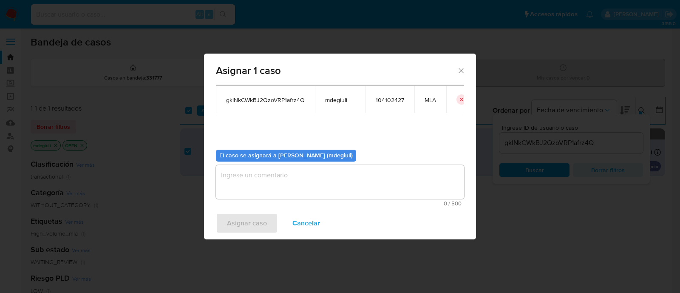
click at [299, 192] on textarea "assign-modal" at bounding box center [340, 182] width 248 height 34
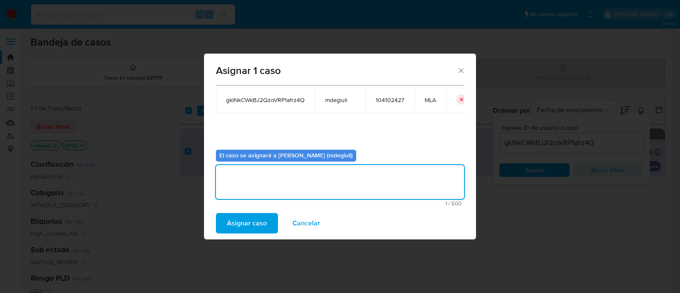
click at [247, 220] on span "Asignar caso" at bounding box center [247, 223] width 40 height 19
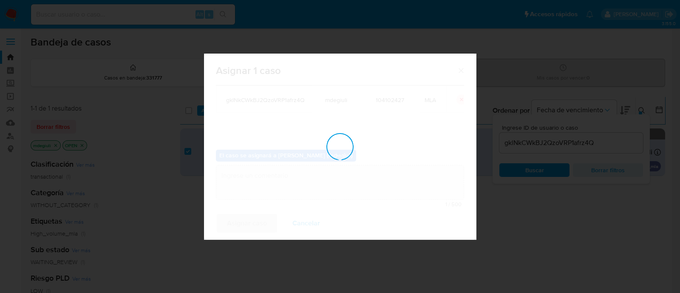
checkbox input "false"
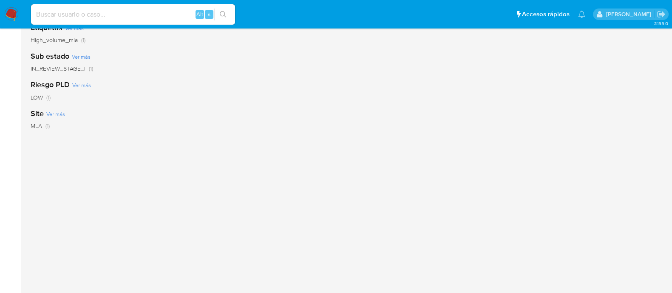
scroll to position [0, 0]
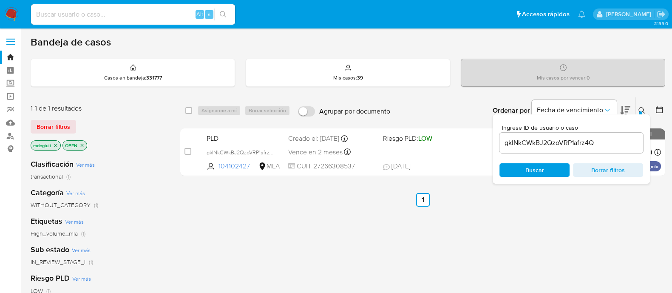
click at [331, 225] on div "select-all-cases-checkbox Asignarme a mí Borrar selección Agrupar por documento…" at bounding box center [422, 289] width 485 height 385
click at [147, 14] on input at bounding box center [133, 14] width 204 height 11
click at [103, 14] on input at bounding box center [133, 14] width 204 height 11
paste input "gklNkCWkBJ2QzoVRP1afrz4Q"
type input "gklNkCWkBJ2QzoVRP1afrz4Q"
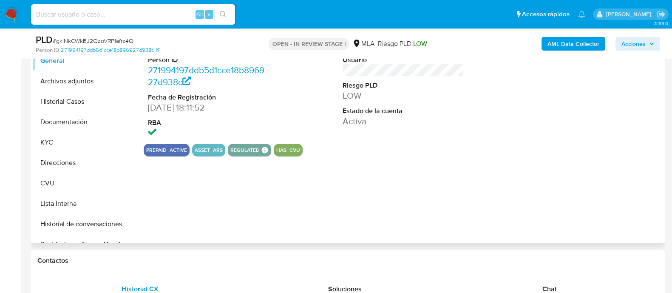
scroll to position [159, 0]
select select "10"
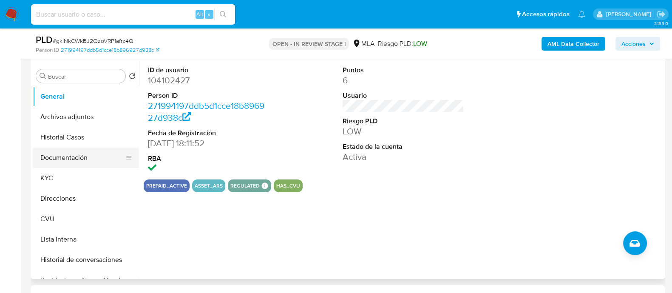
click at [72, 162] on button "Documentación" at bounding box center [82, 157] width 99 height 20
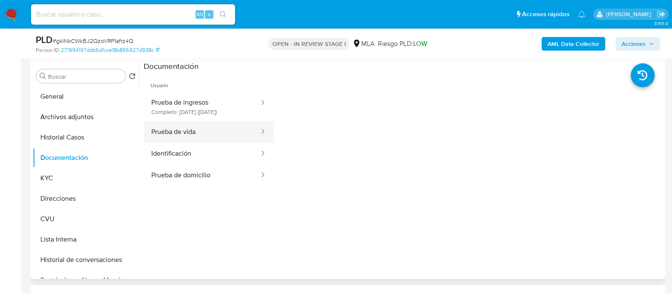
click at [176, 139] on button "Prueba de vida" at bounding box center [202, 132] width 116 height 22
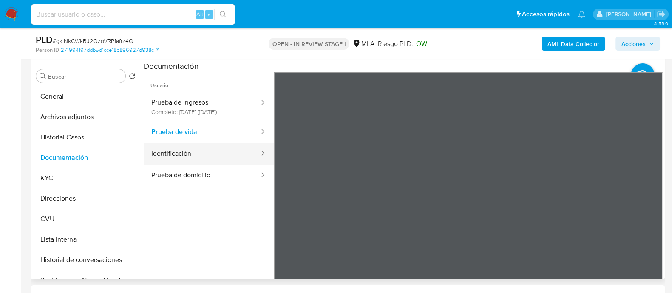
click at [225, 162] on button "Identificación" at bounding box center [202, 154] width 116 height 22
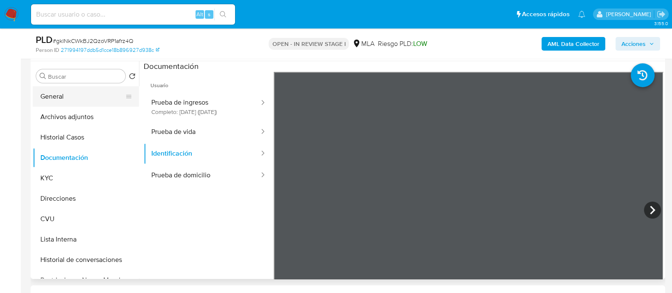
click at [66, 99] on button "General" at bounding box center [82, 96] width 99 height 20
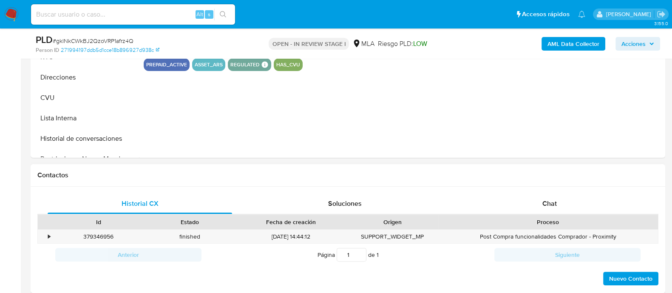
scroll to position [266, 0]
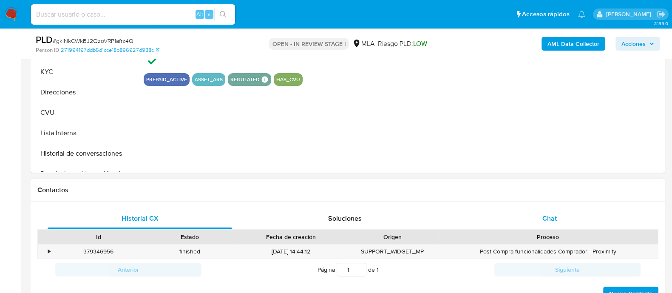
click at [537, 218] on div "Chat" at bounding box center [549, 218] width 184 height 20
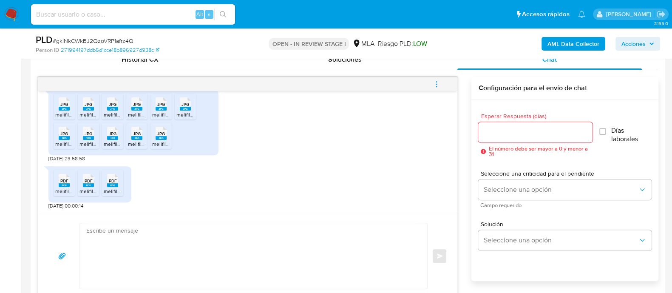
scroll to position [478, 0]
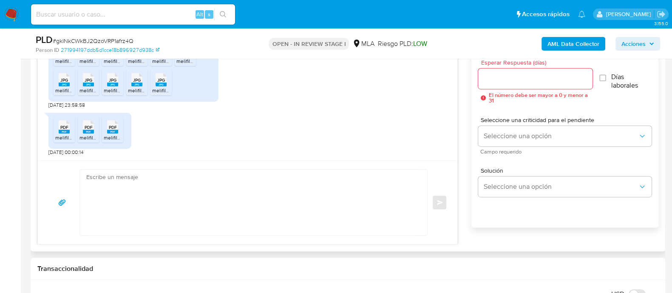
click at [272, 181] on textarea at bounding box center [251, 202] width 330 height 65
click at [171, 183] on textarea at bounding box center [251, 202] width 330 height 65
paste textarea ""Hola XXX, Esperamos que te encuentres muy bien. Queremos agradecerte por la in…"
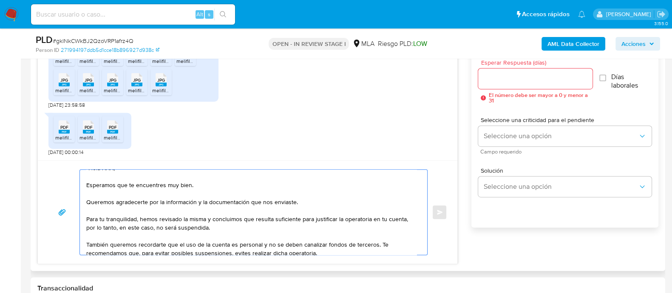
scroll to position [0, 0]
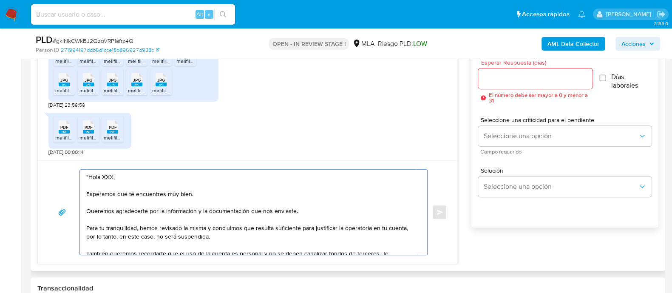
click at [109, 175] on textarea ""Hola XXX, Esperamos que te encuentres muy bien. Queremos agradecerte por la in…" at bounding box center [251, 212] width 330 height 85
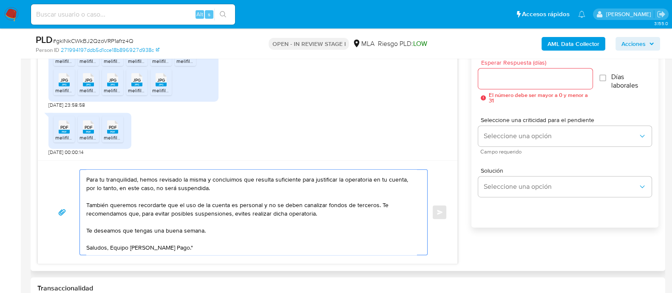
click at [181, 205] on textarea "Hola Solange, Esperamos que te encuentres muy bien. Queremos agradecerte por la…" at bounding box center [251, 212] width 330 height 85
click at [180, 205] on textarea "Hola Solange, Esperamos que te encuentres muy bien. Queremos agradecerte por la…" at bounding box center [251, 212] width 330 height 85
drag, startPoint x: 320, startPoint y: 216, endPoint x: 71, endPoint y: 204, distance: 249.2
click at [71, 204] on div "Hola Solange, Esperamos que te encuentres muy bien. Queremos agradecerte por la…" at bounding box center [247, 212] width 399 height 86
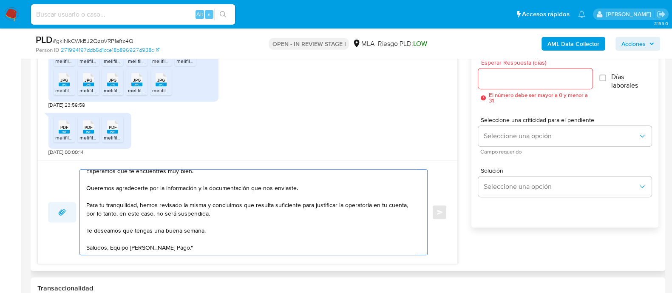
scroll to position [23, 0]
click at [244, 246] on textarea "Hola Solange, Esperamos que te encuentres muy bien. Queremos agradecerte por la…" at bounding box center [251, 212] width 330 height 85
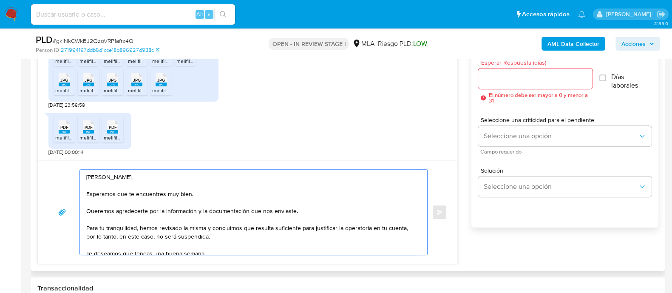
type textarea "[PERSON_NAME], Esperamos que te encuentres muy bien. Queremos agradecerte por l…"
click at [512, 81] on input "Esperar Respuesta (días)" at bounding box center [535, 78] width 114 height 11
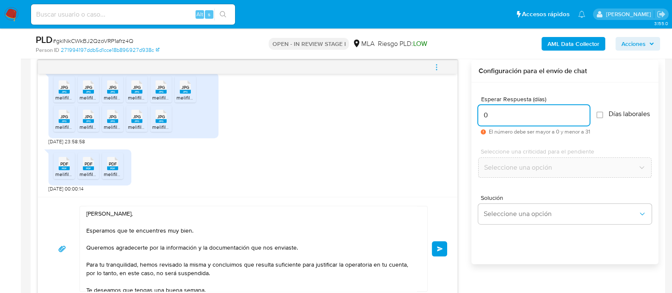
scroll to position [424, 0]
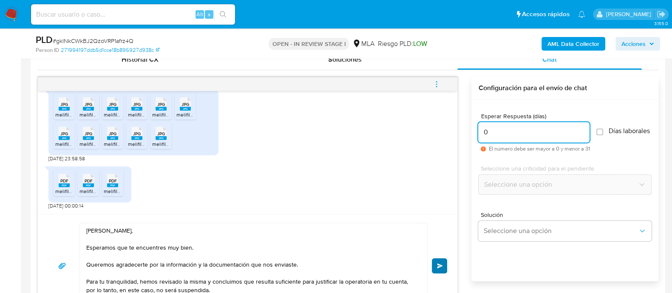
type input "0"
click at [439, 263] on span "Enviar" at bounding box center [440, 265] width 6 height 5
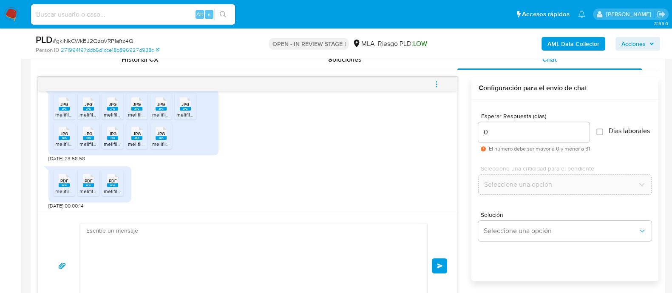
click at [430, 77] on button "menu-action" at bounding box center [436, 84] width 28 height 20
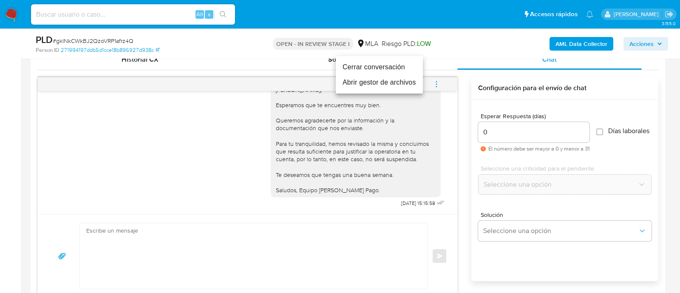
click at [366, 68] on li "Cerrar conversación" at bounding box center [379, 66] width 87 height 15
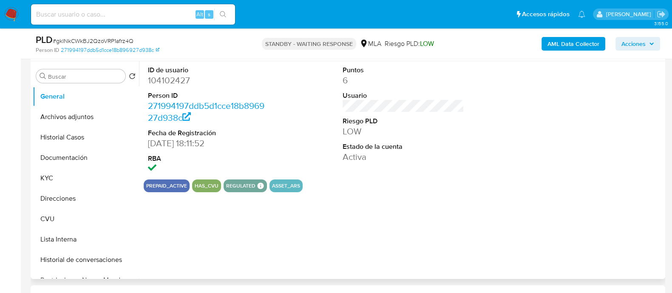
select select "10"
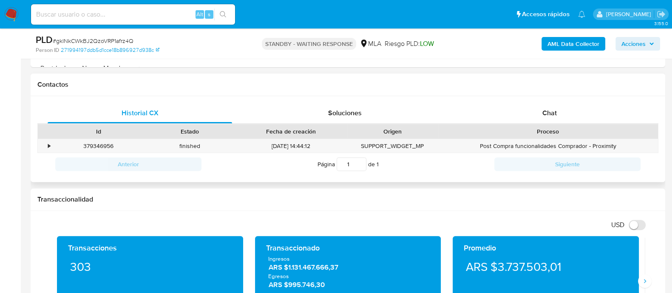
scroll to position [371, 0]
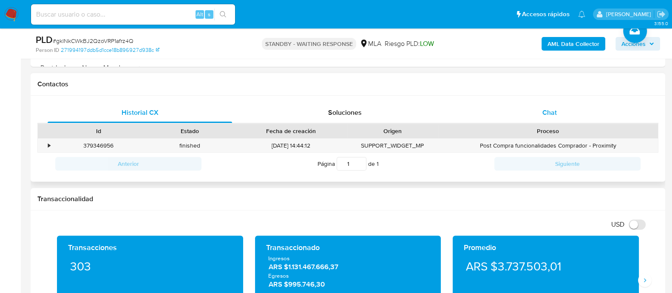
click at [533, 110] on div "Chat" at bounding box center [549, 112] width 184 height 20
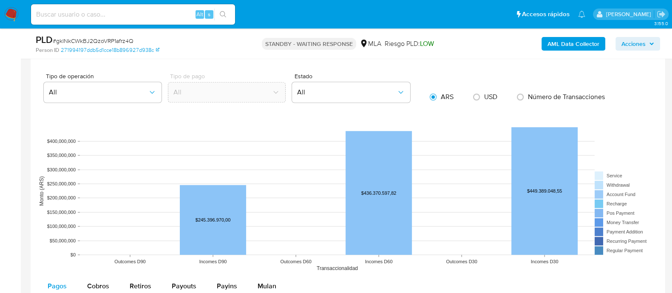
scroll to position [637, 0]
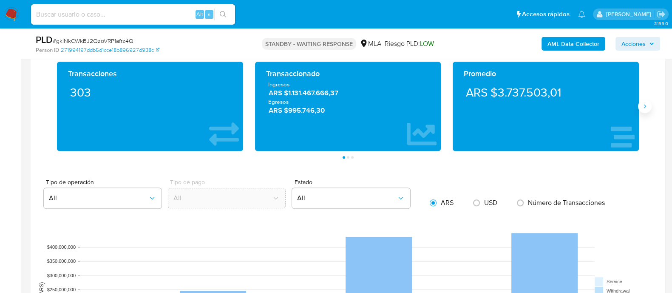
click at [645, 113] on button "Siguiente" at bounding box center [645, 106] width 14 height 14
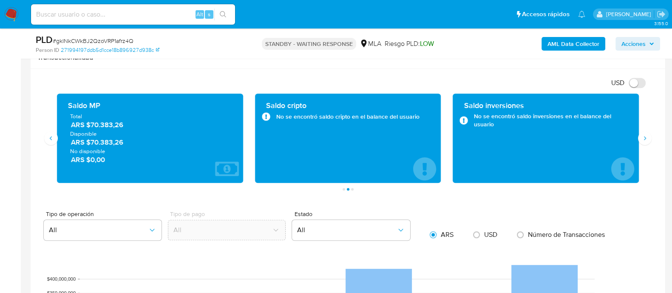
scroll to position [584, 0]
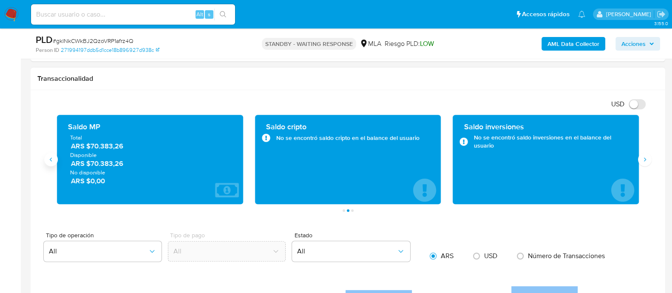
click at [49, 158] on icon "Anterior" at bounding box center [51, 159] width 7 height 7
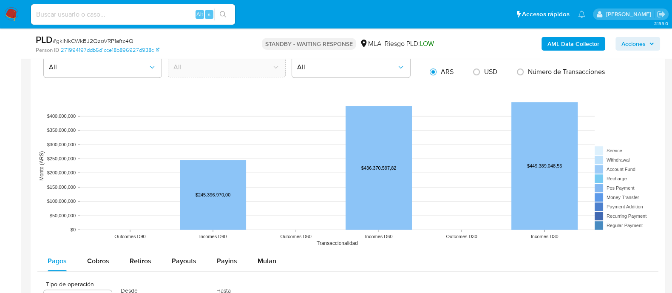
scroll to position [743, 0]
